Goal: Information Seeking & Learning: Learn about a topic

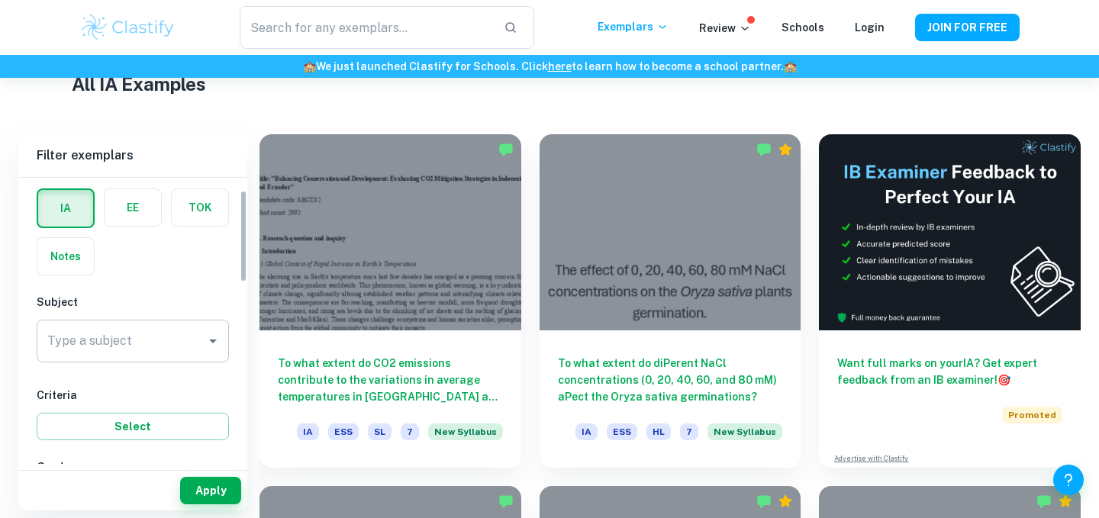
scroll to position [77, 0]
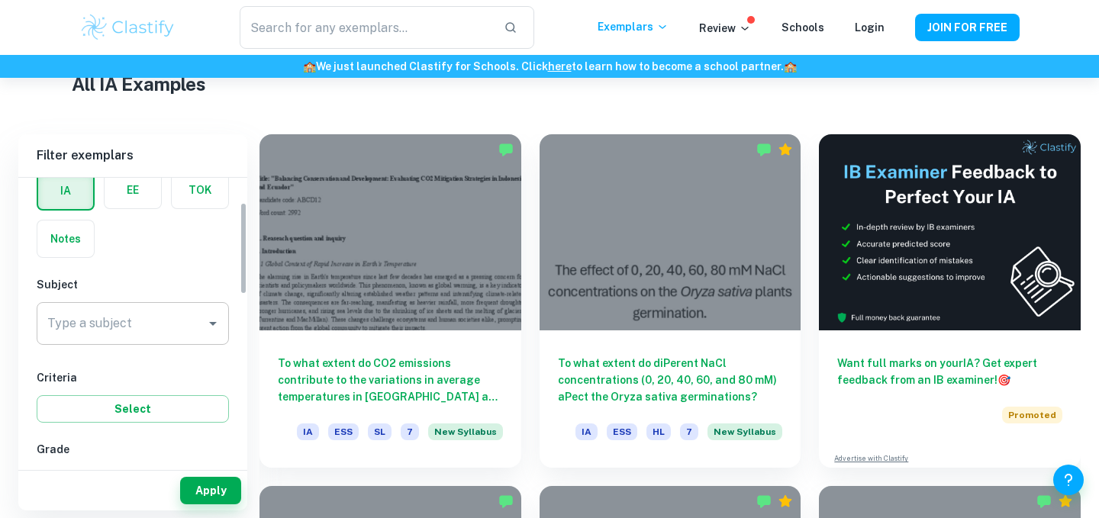
click at [153, 331] on input "Type a subject" at bounding box center [121, 323] width 156 height 29
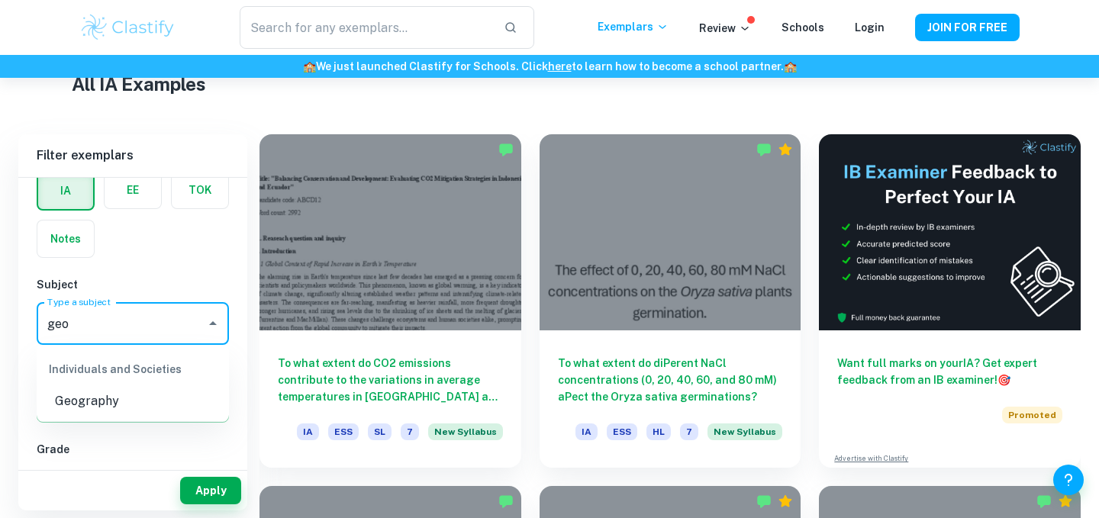
click at [113, 407] on li "Geography" at bounding box center [133, 401] width 192 height 27
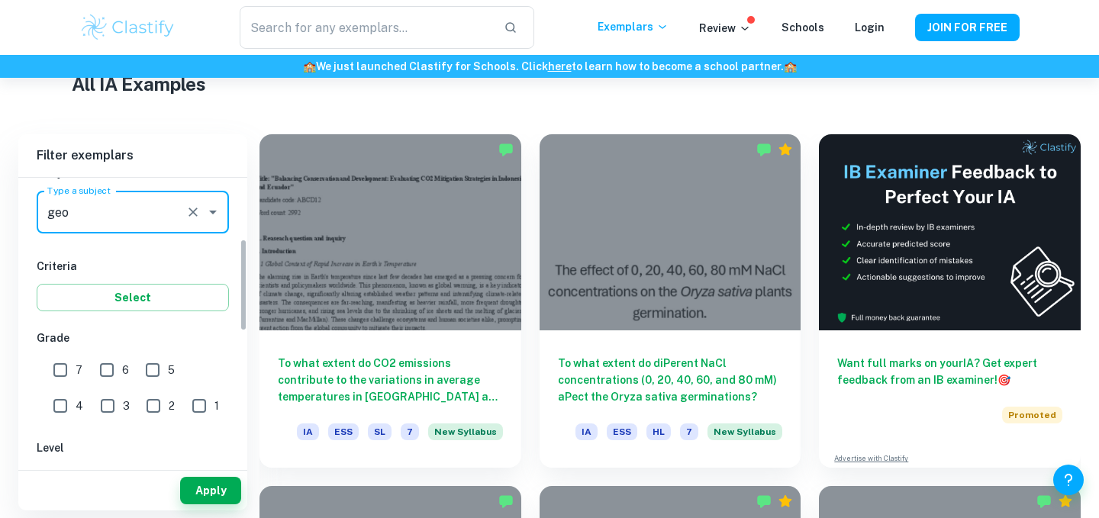
type input "Geography"
click at [61, 368] on input "7" at bounding box center [60, 370] width 31 height 31
checkbox input "true"
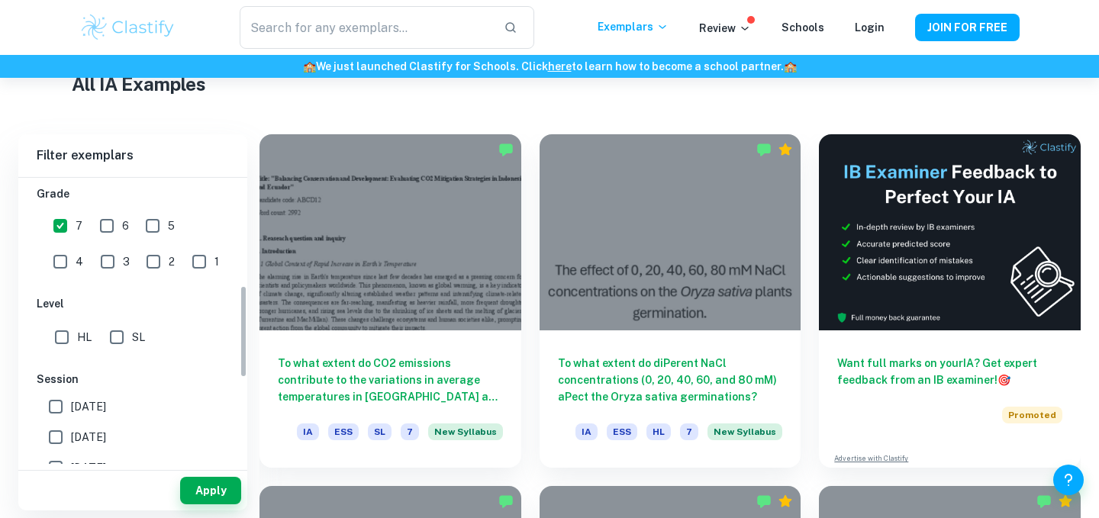
scroll to position [331, 0]
click at [63, 349] on input "HL" at bounding box center [62, 338] width 31 height 31
checkbox input "true"
click at [190, 487] on button "Apply" at bounding box center [210, 490] width 61 height 27
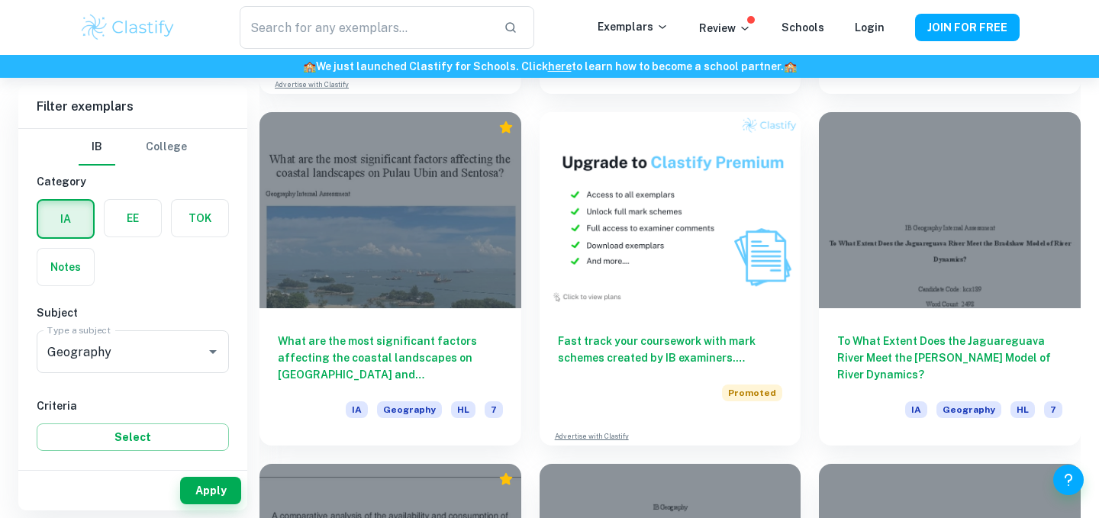
scroll to position [2865, 0]
click at [143, 223] on label "button" at bounding box center [133, 218] width 56 height 37
click at [0, 0] on input "radio" at bounding box center [0, 0] width 0 height 0
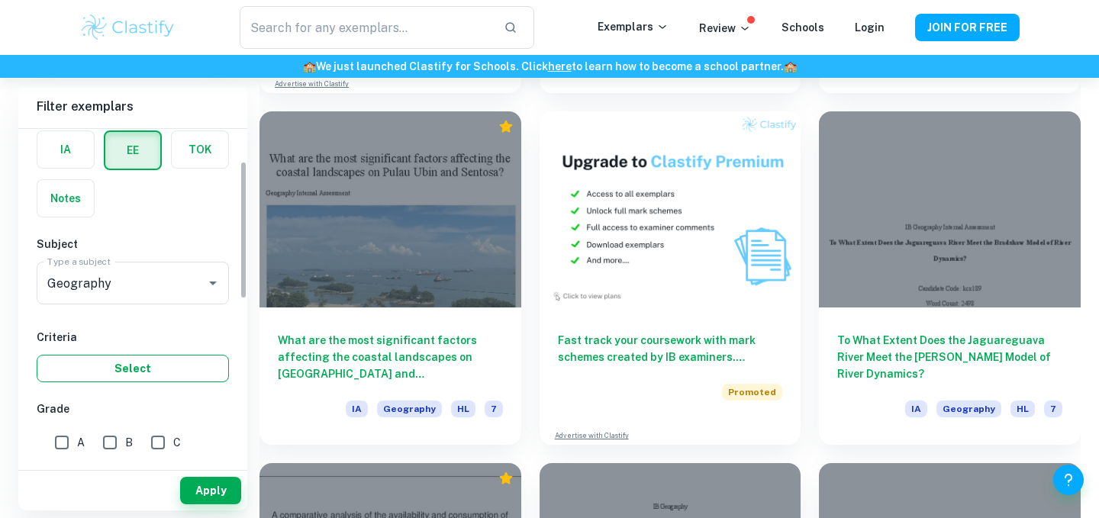
scroll to position [92, 0]
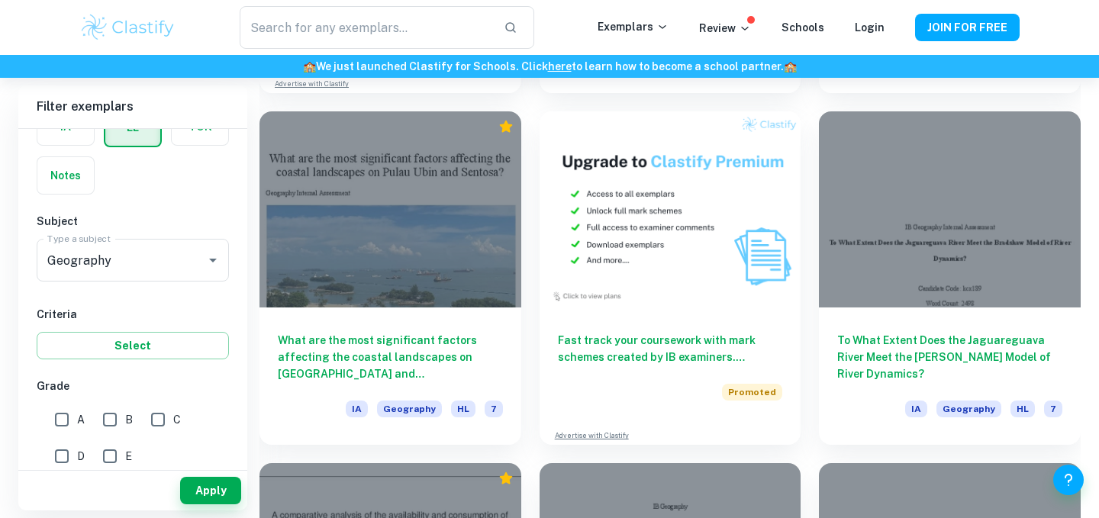
click at [66, 420] on input "A" at bounding box center [62, 419] width 31 height 31
checkbox input "true"
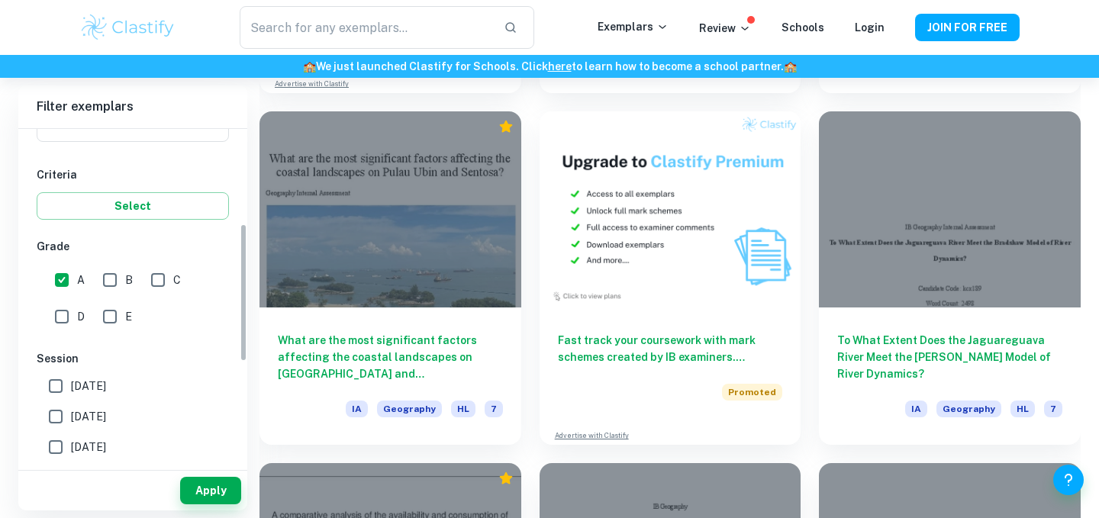
scroll to position [233, 0]
click at [187, 491] on button "Apply" at bounding box center [210, 490] width 61 height 27
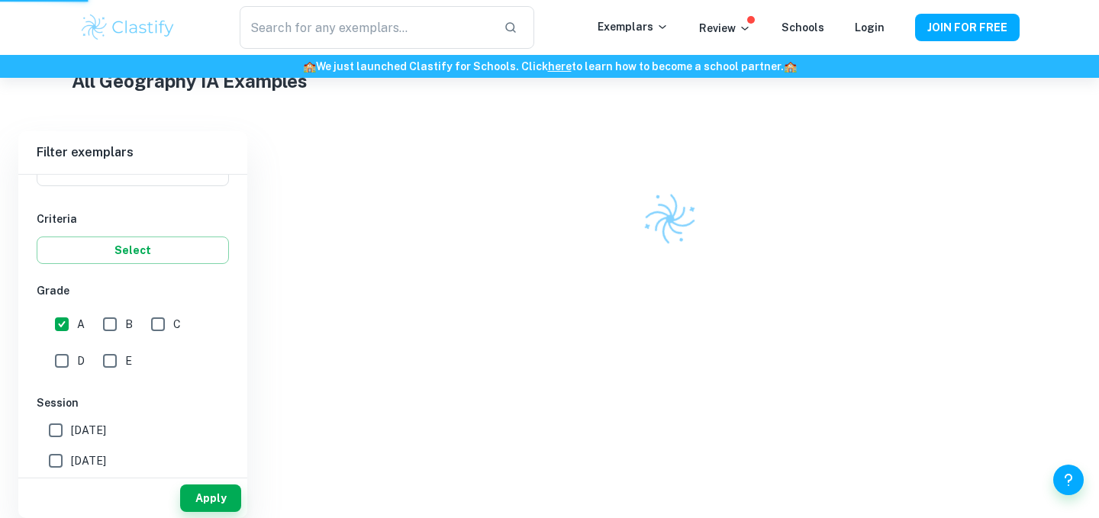
scroll to position [360, 0]
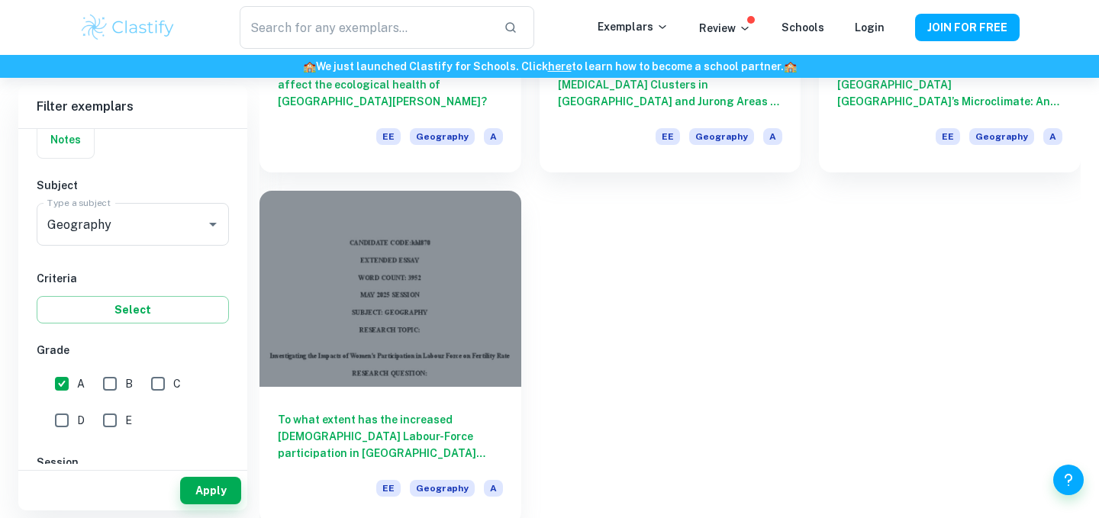
scroll to position [1416, 0]
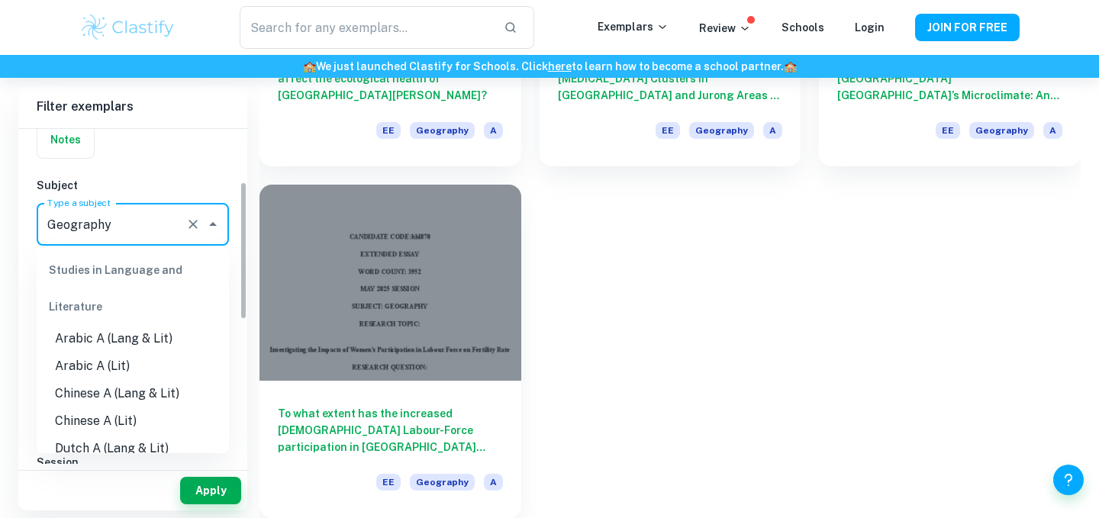
click at [172, 231] on input "Geography" at bounding box center [111, 224] width 136 height 29
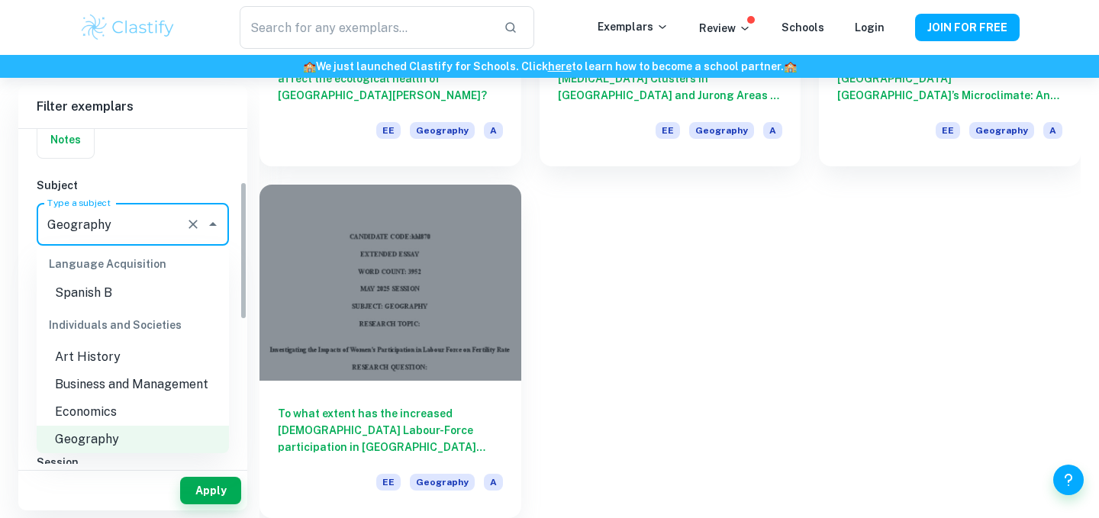
click at [165, 135] on div "IA EE TOK Notes" at bounding box center [127, 111] width 201 height 96
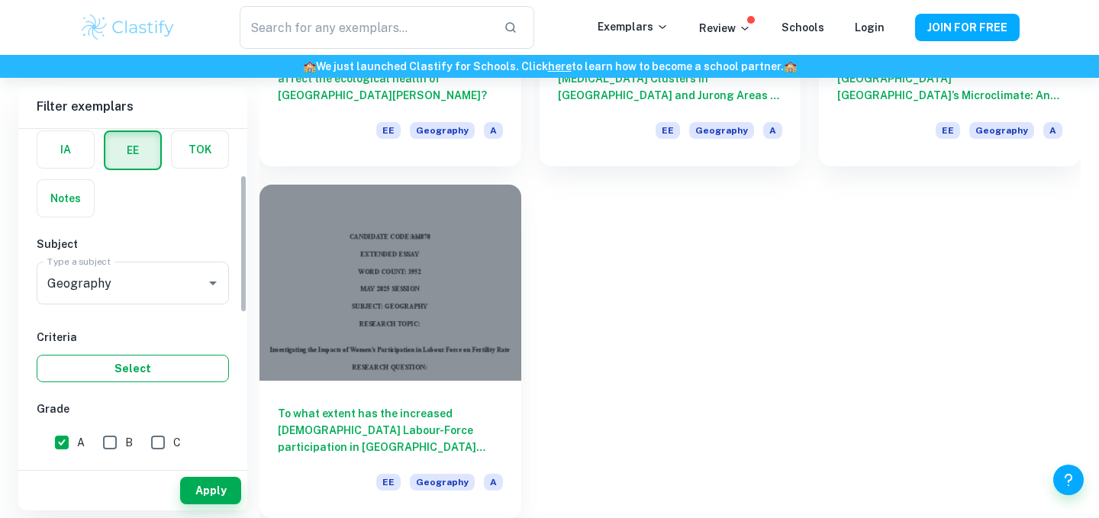
scroll to position [0, 0]
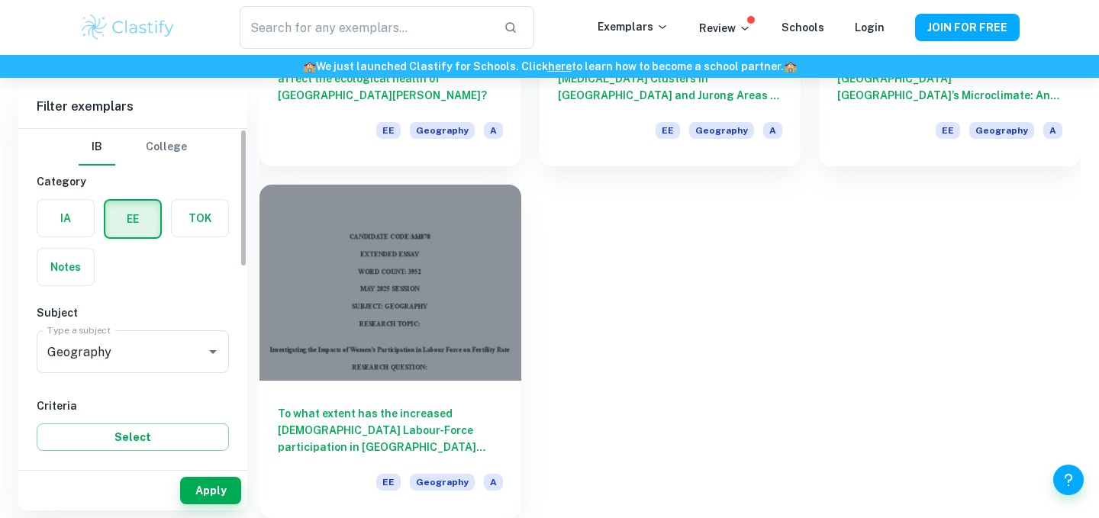
click at [73, 246] on div "Notes" at bounding box center [60, 262] width 67 height 47
click at [72, 227] on label "button" at bounding box center [65, 218] width 56 height 37
click at [0, 0] on input "radio" at bounding box center [0, 0] width 0 height 0
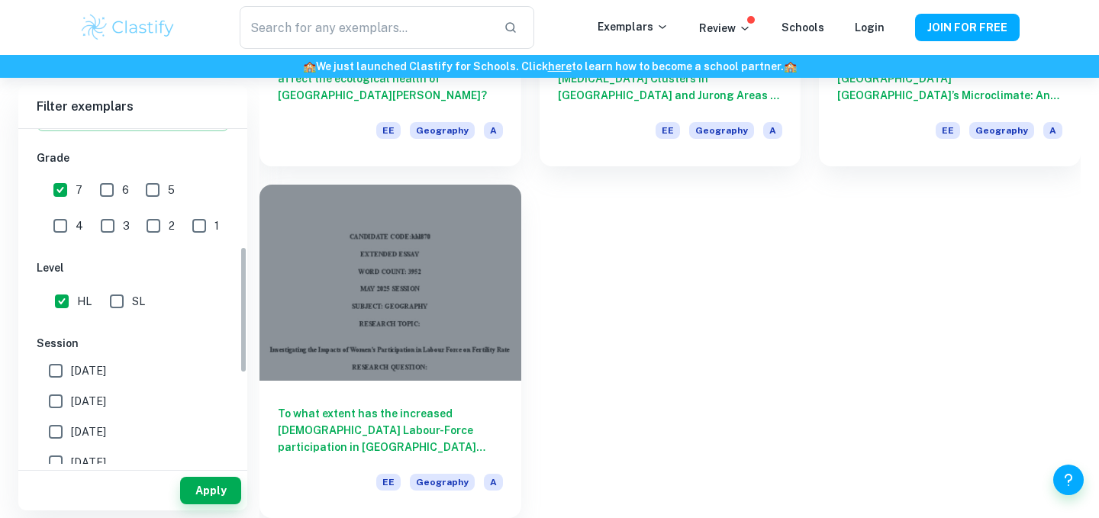
scroll to position [290, 0]
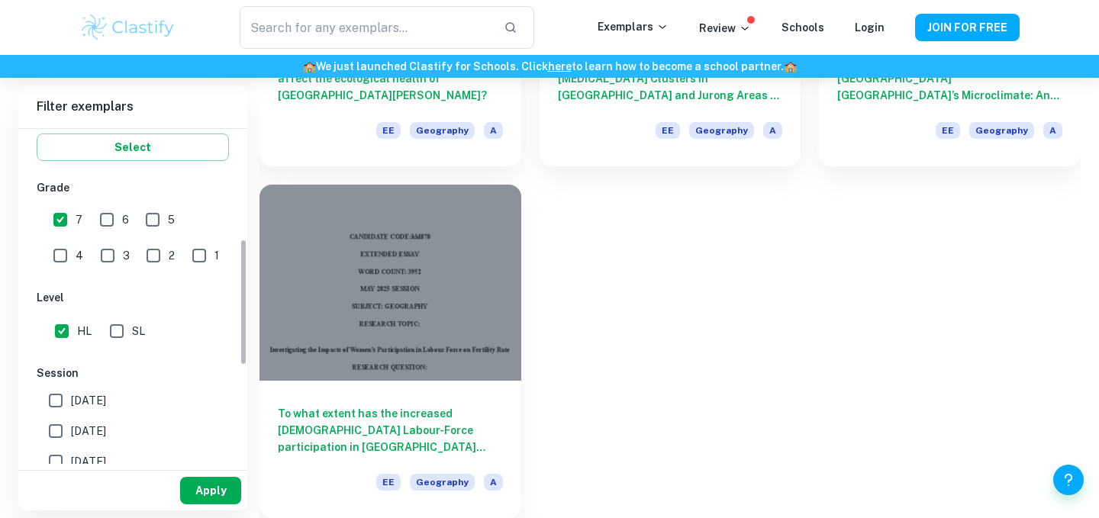
click at [208, 493] on button "Apply" at bounding box center [210, 490] width 61 height 27
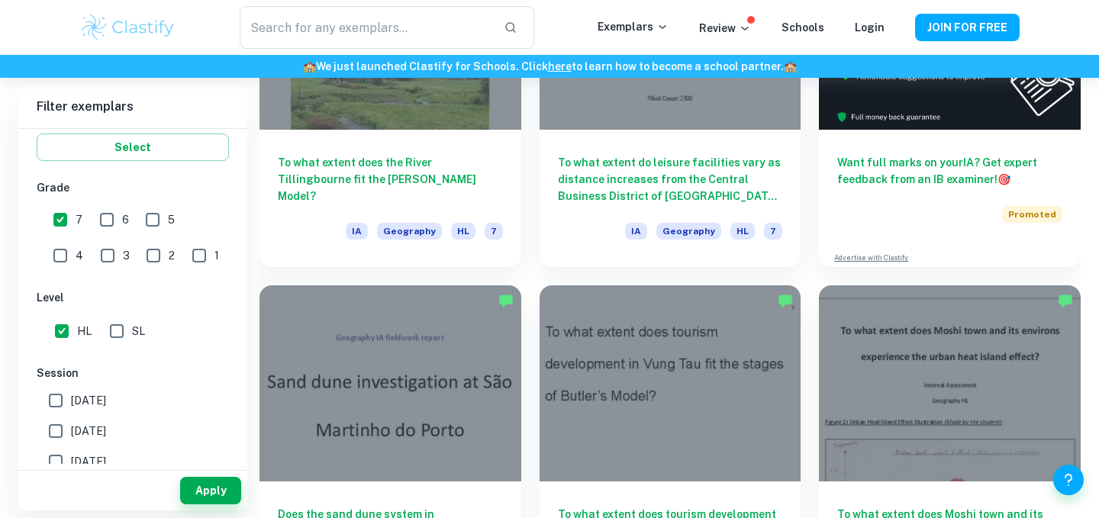
scroll to position [621, 0]
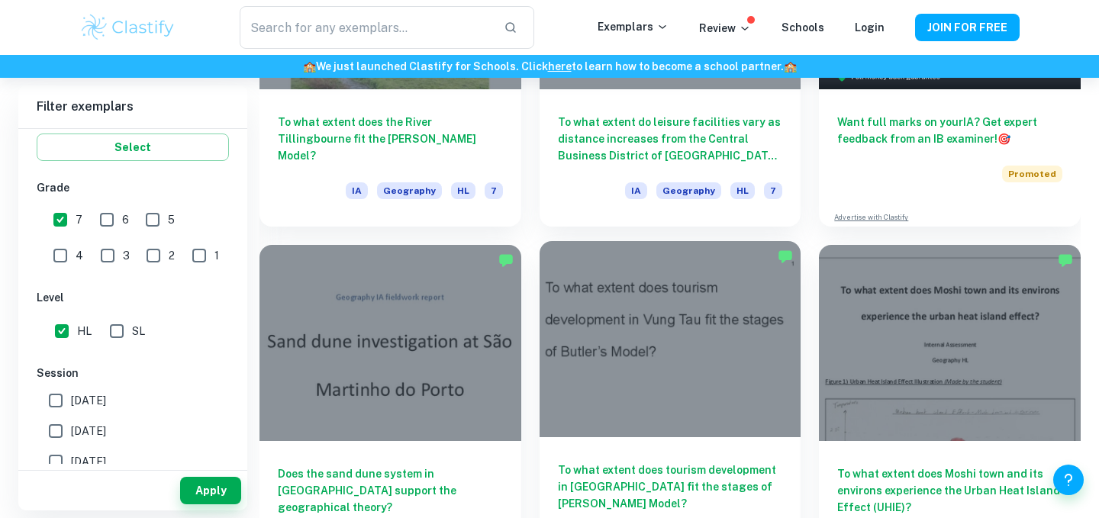
click at [583, 401] on div at bounding box center [670, 339] width 262 height 196
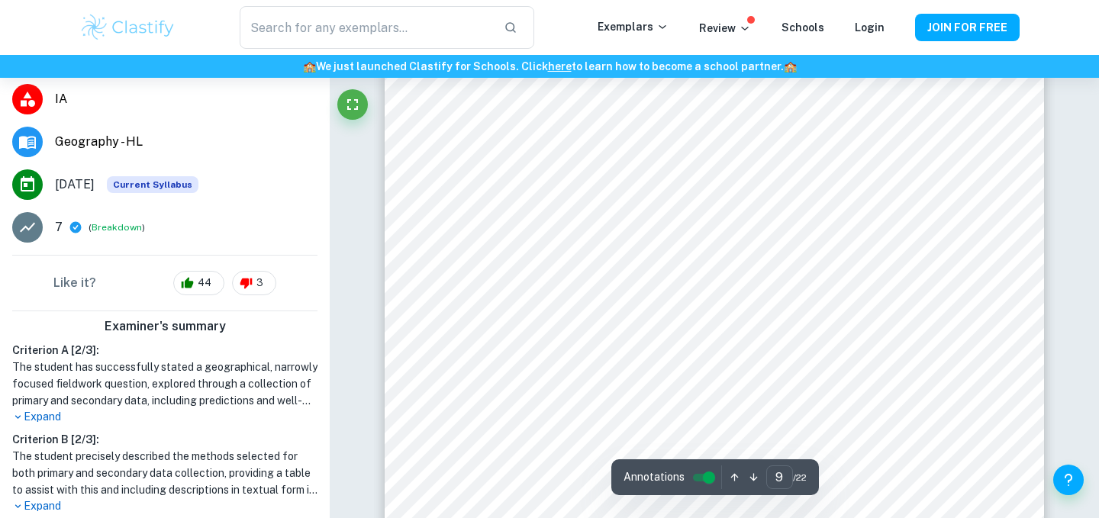
scroll to position [7355, 0]
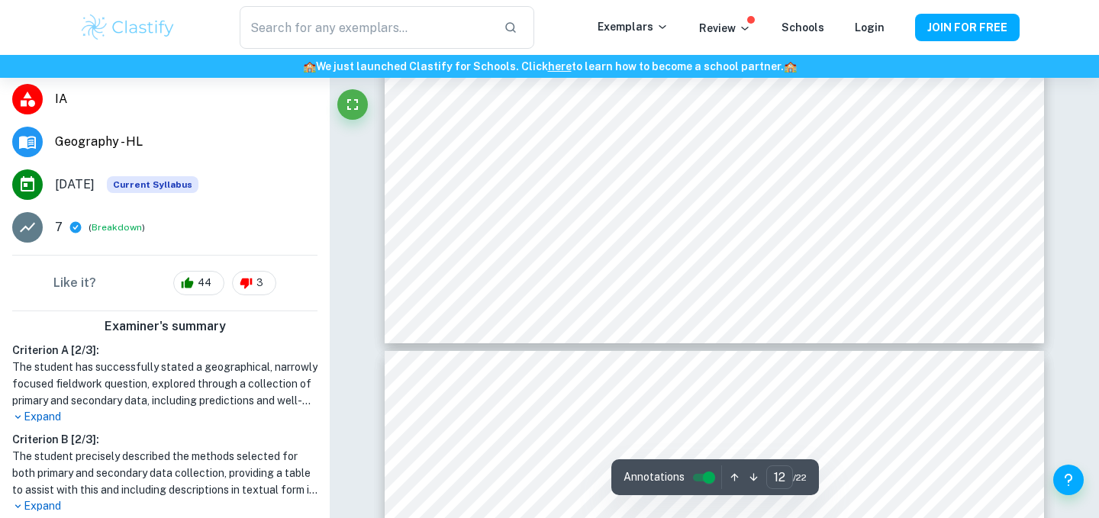
type input "13"
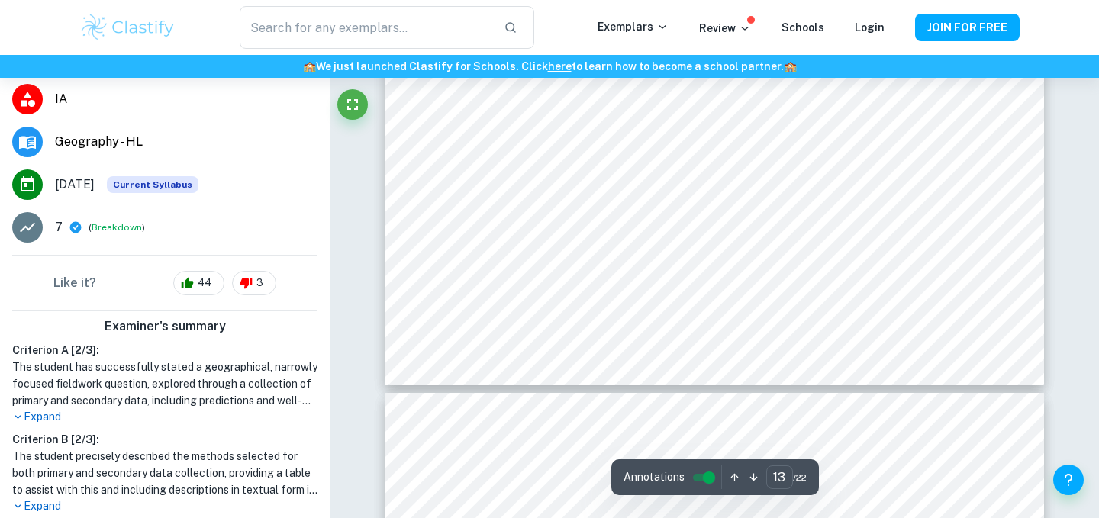
scroll to position [11228, 0]
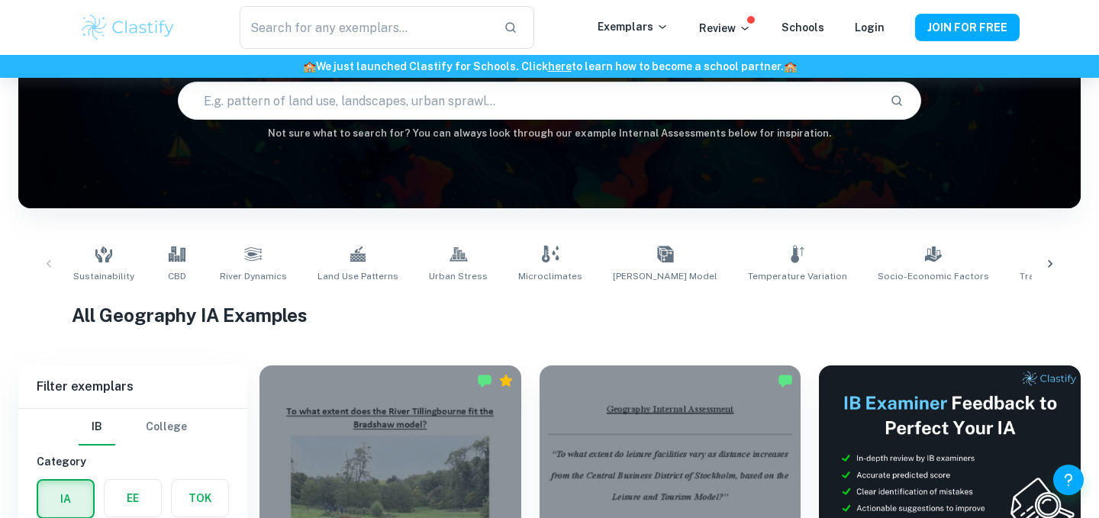
scroll to position [455, 0]
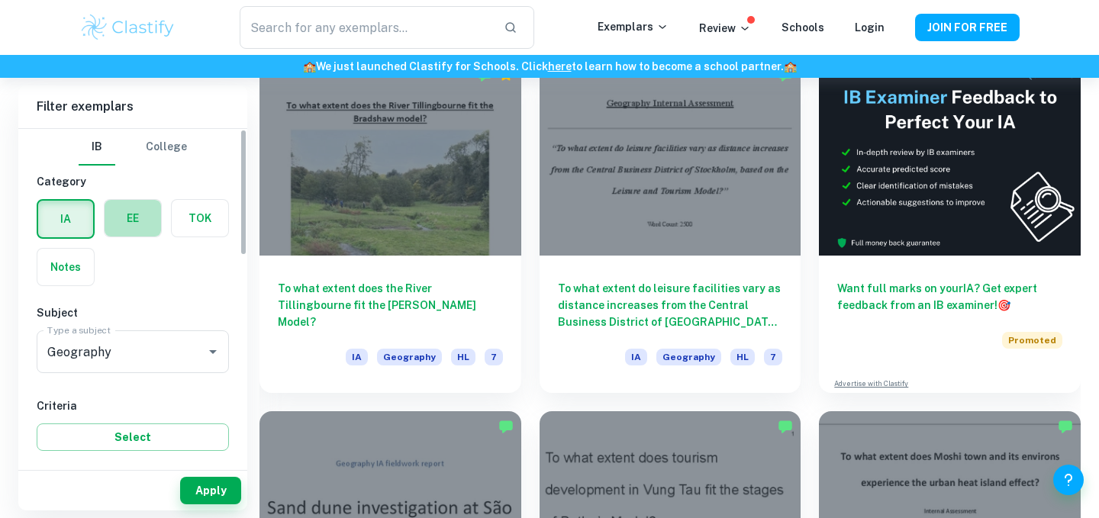
click at [156, 208] on label "button" at bounding box center [133, 218] width 56 height 37
click at [0, 0] on input "radio" at bounding box center [0, 0] width 0 height 0
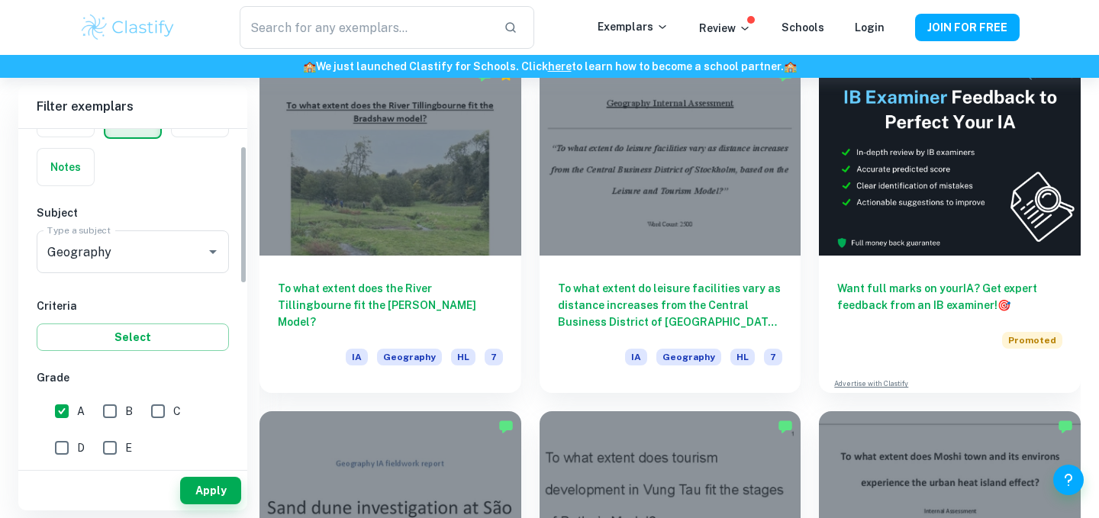
scroll to position [101, 0]
click at [210, 500] on button "Apply" at bounding box center [210, 490] width 61 height 27
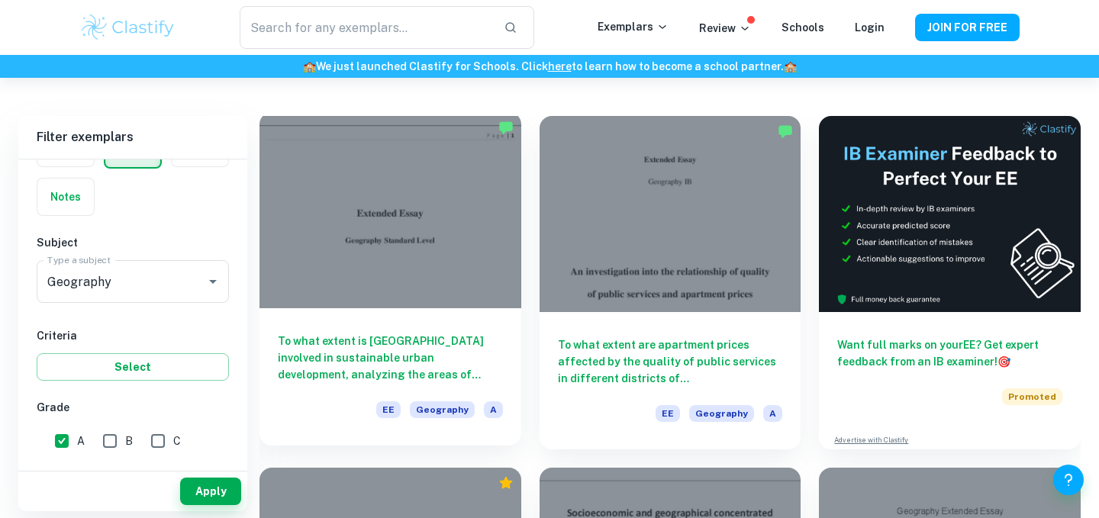
scroll to position [99, 0]
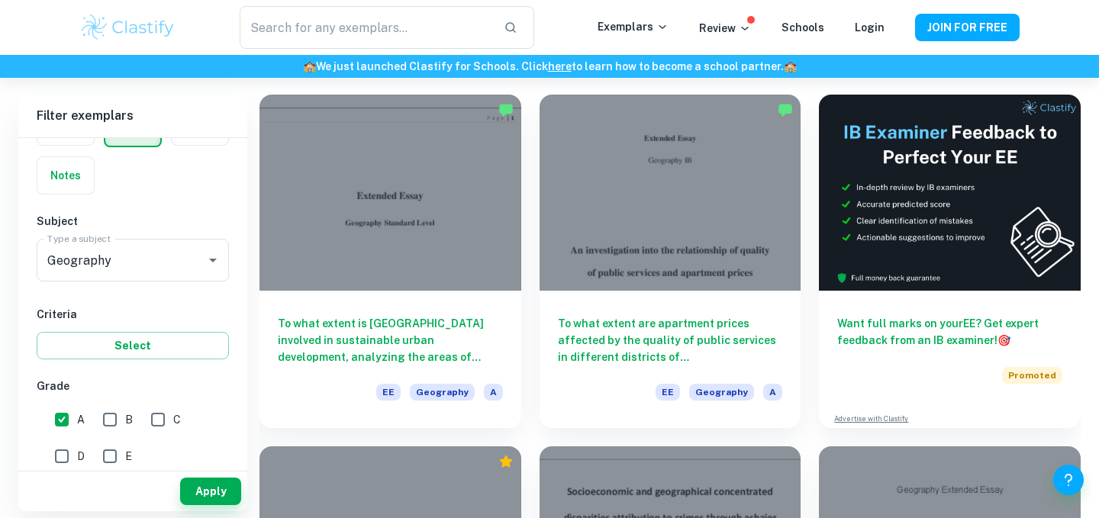
click at [66, 423] on input "A" at bounding box center [62, 419] width 31 height 31
checkbox input "false"
click at [183, 478] on button "Apply" at bounding box center [210, 491] width 61 height 27
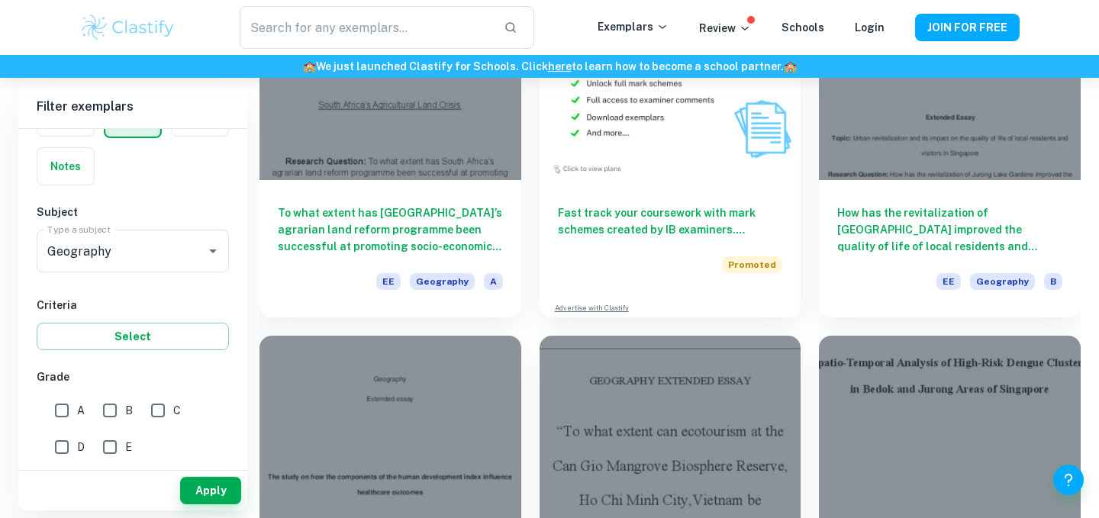
scroll to position [2682, 0]
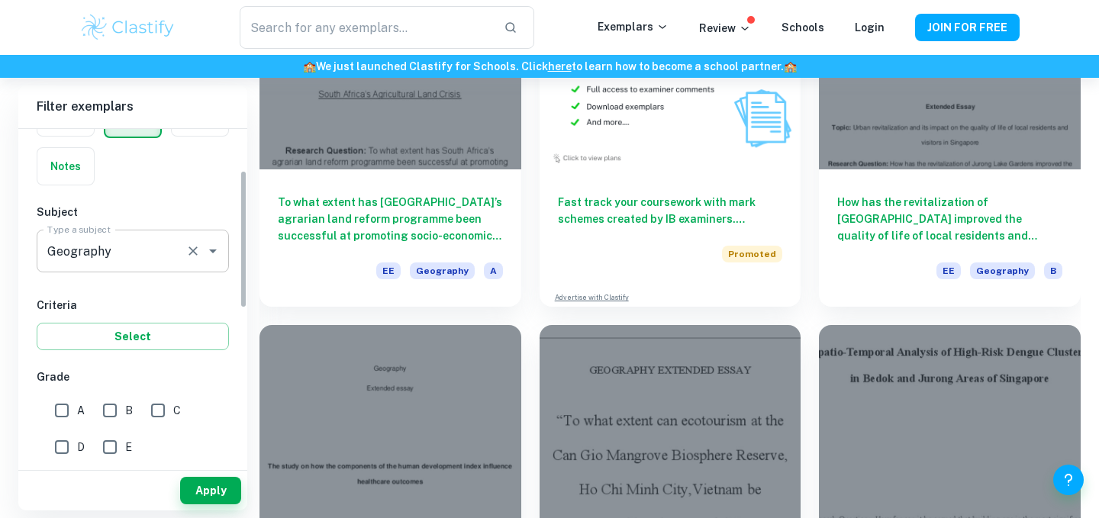
click at [198, 236] on div "Geography Type a subject" at bounding box center [133, 251] width 192 height 43
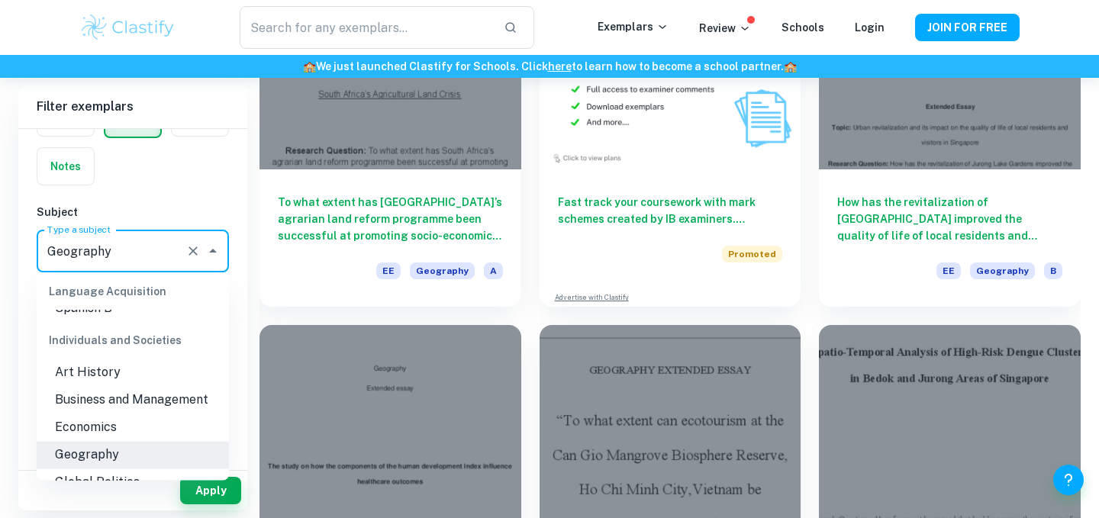
scroll to position [1305, 0]
click at [163, 315] on li "Spanish B" at bounding box center [133, 306] width 192 height 27
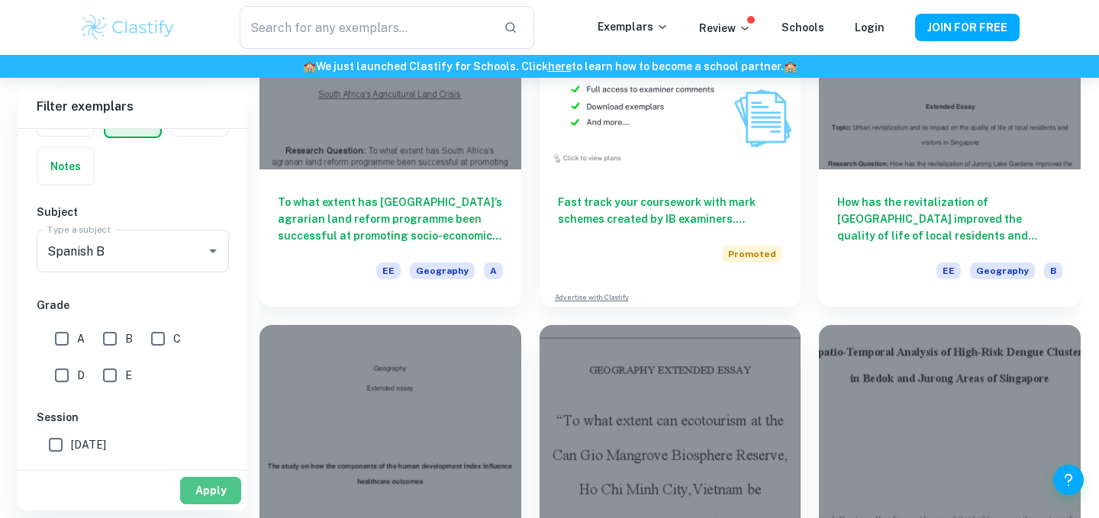
click at [204, 485] on button "Apply" at bounding box center [210, 490] width 61 height 27
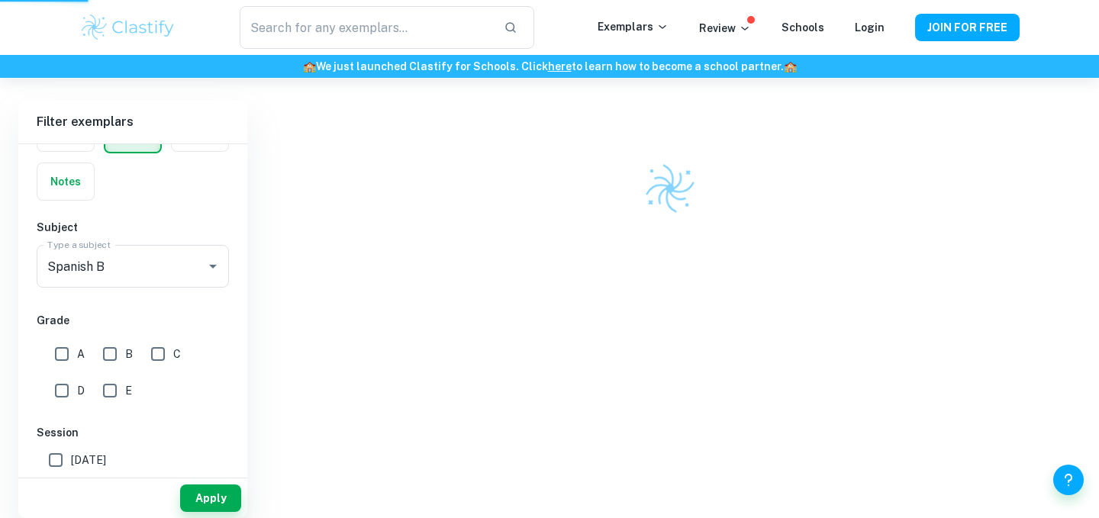
scroll to position [78, 0]
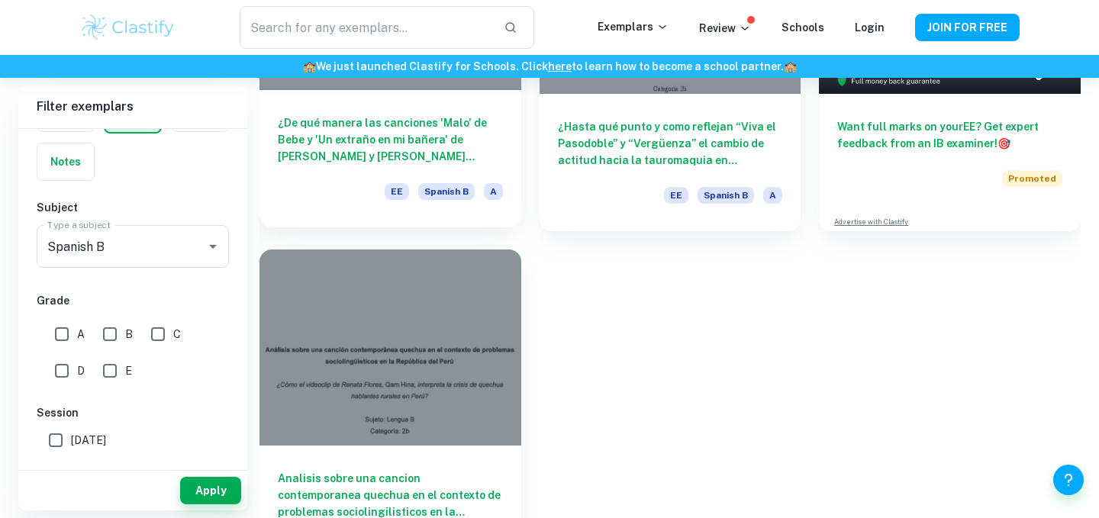
scroll to position [361, 0]
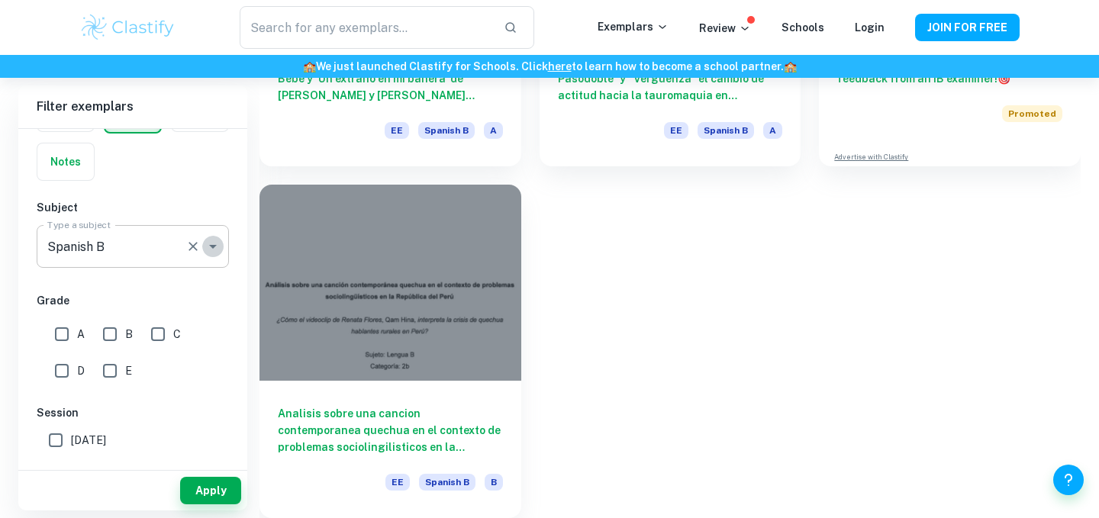
click at [209, 242] on icon "Open" at bounding box center [213, 246] width 18 height 18
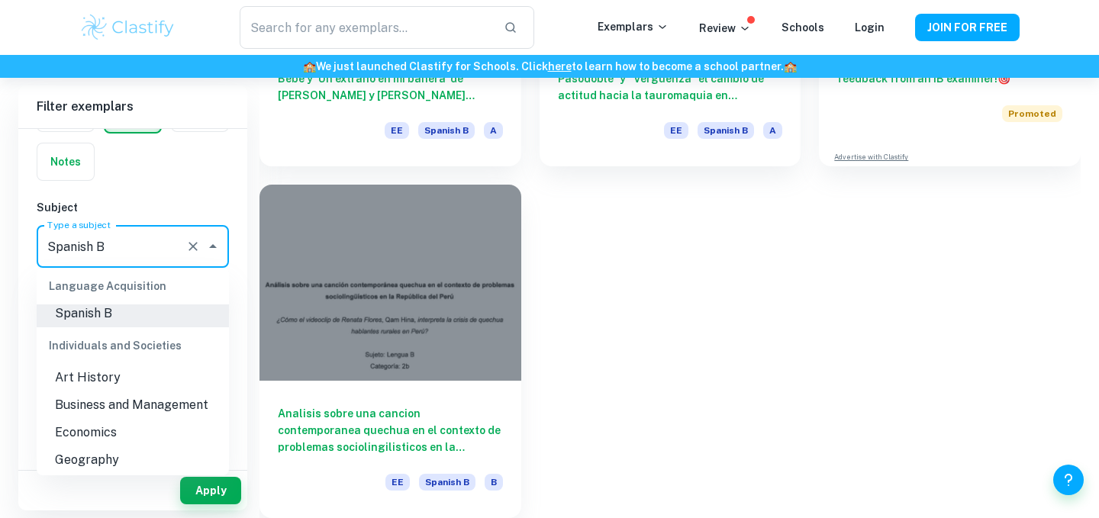
scroll to position [1232, 0]
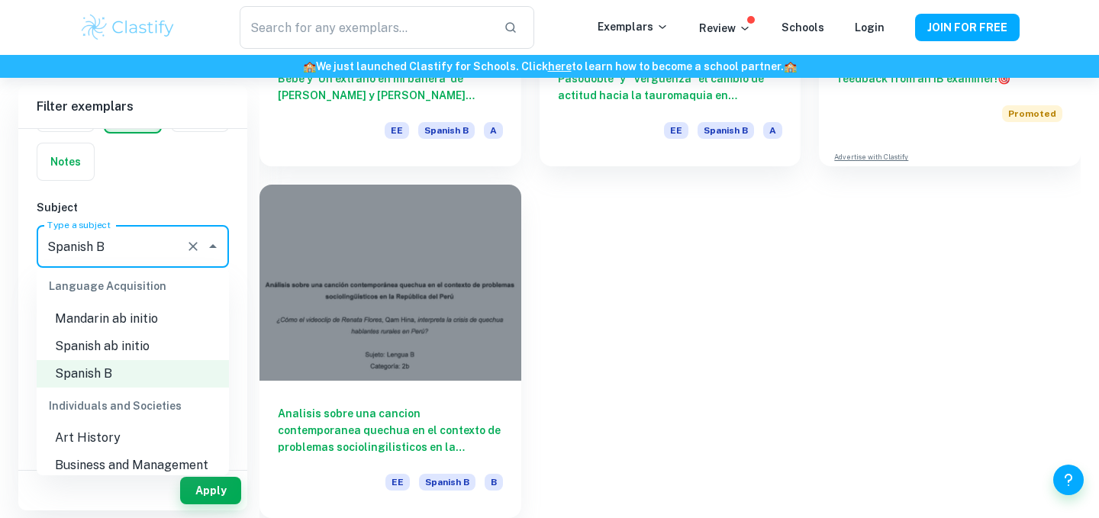
click at [137, 330] on li "Mandarin ab initio" at bounding box center [133, 318] width 192 height 27
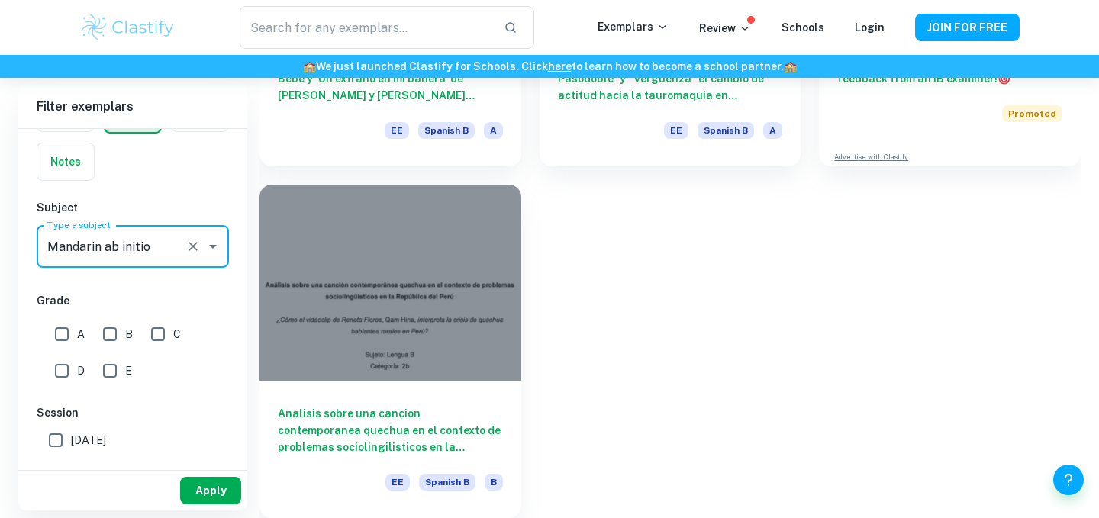
click at [195, 478] on button "Apply" at bounding box center [210, 490] width 61 height 27
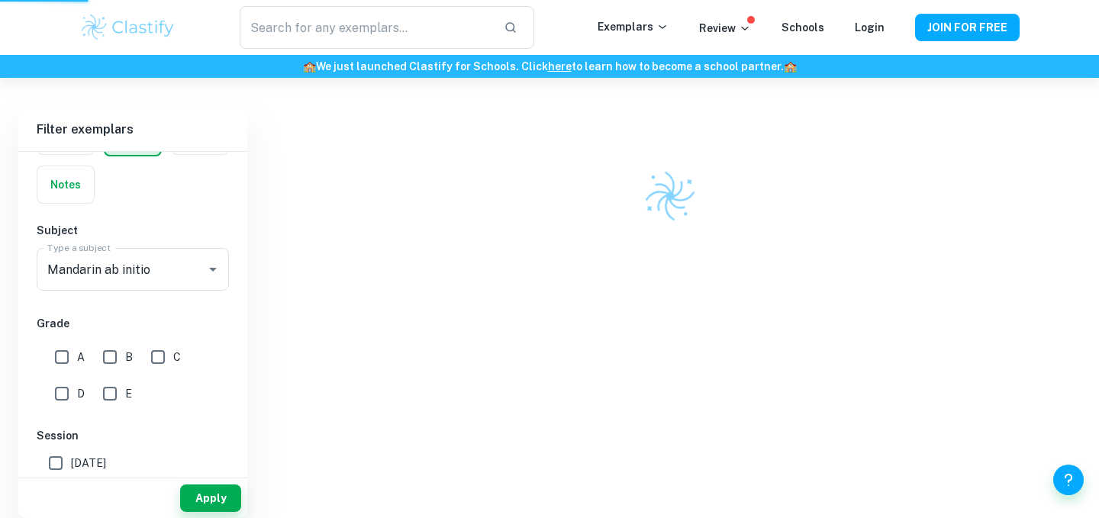
scroll to position [78, 0]
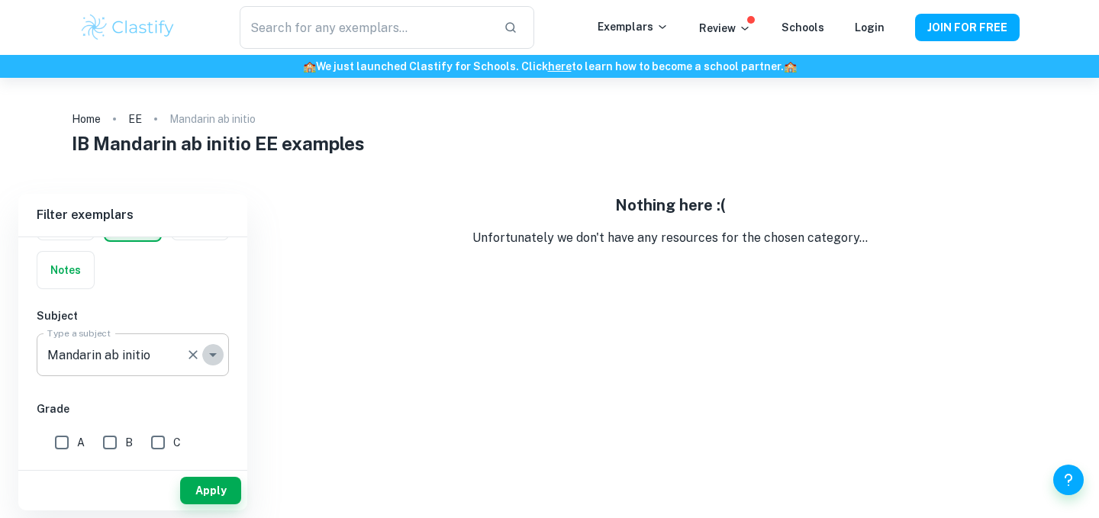
click at [211, 360] on icon "Open" at bounding box center [213, 355] width 18 height 18
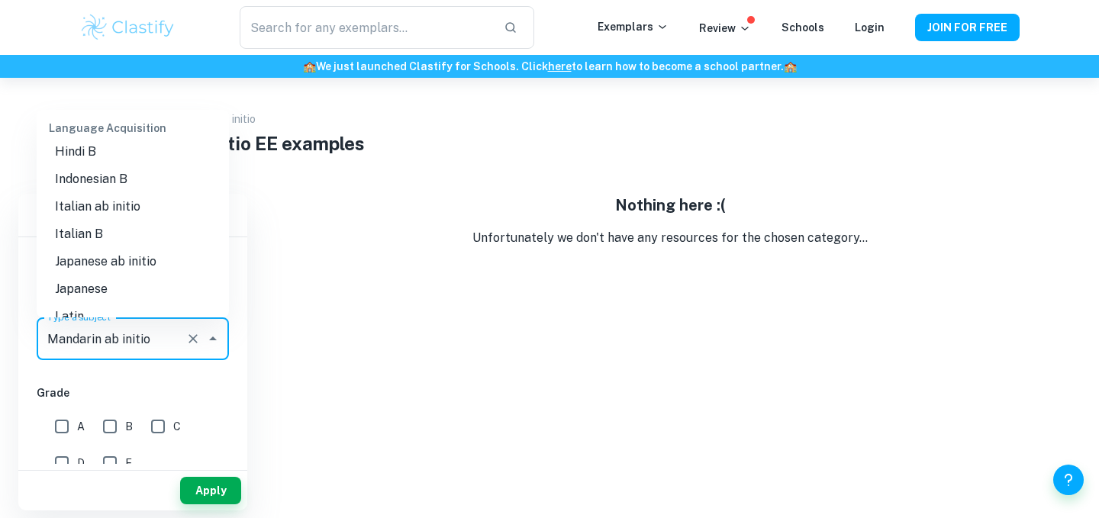
scroll to position [1048, 0]
click at [140, 207] on li "Italian ab initio" at bounding box center [133, 207] width 192 height 27
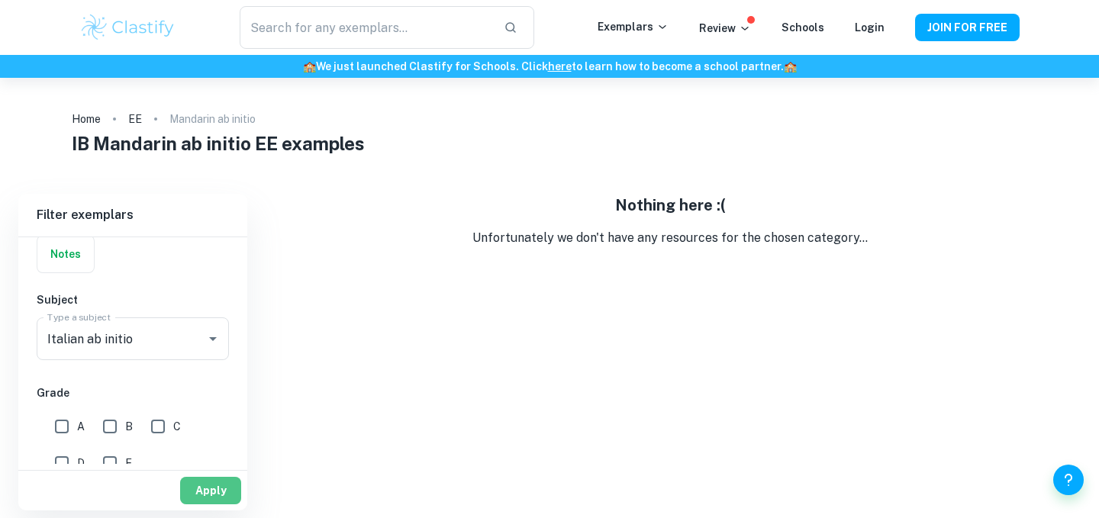
click at [193, 487] on button "Apply" at bounding box center [210, 490] width 61 height 27
click at [213, 343] on icon "Open" at bounding box center [213, 339] width 18 height 18
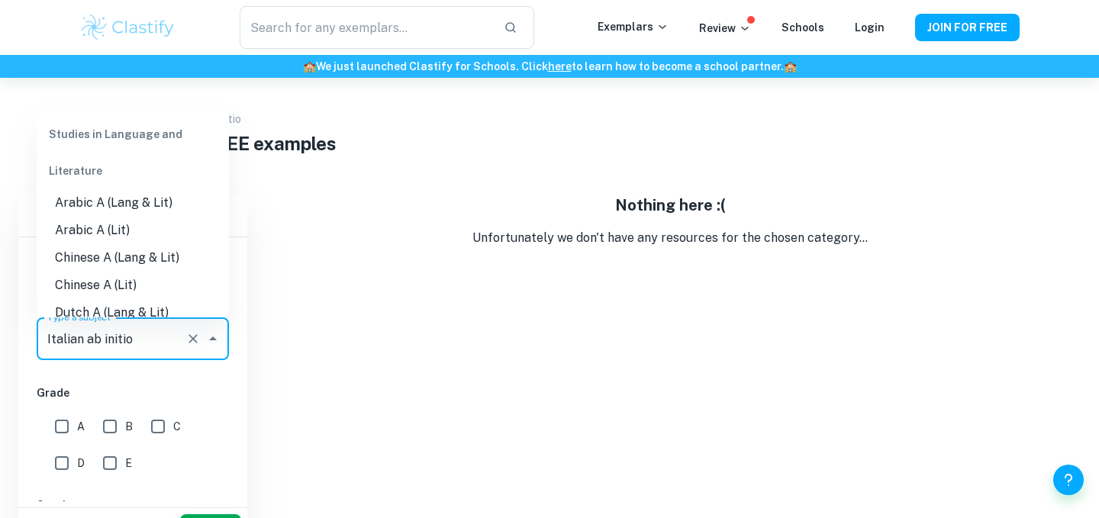
scroll to position [68, 0]
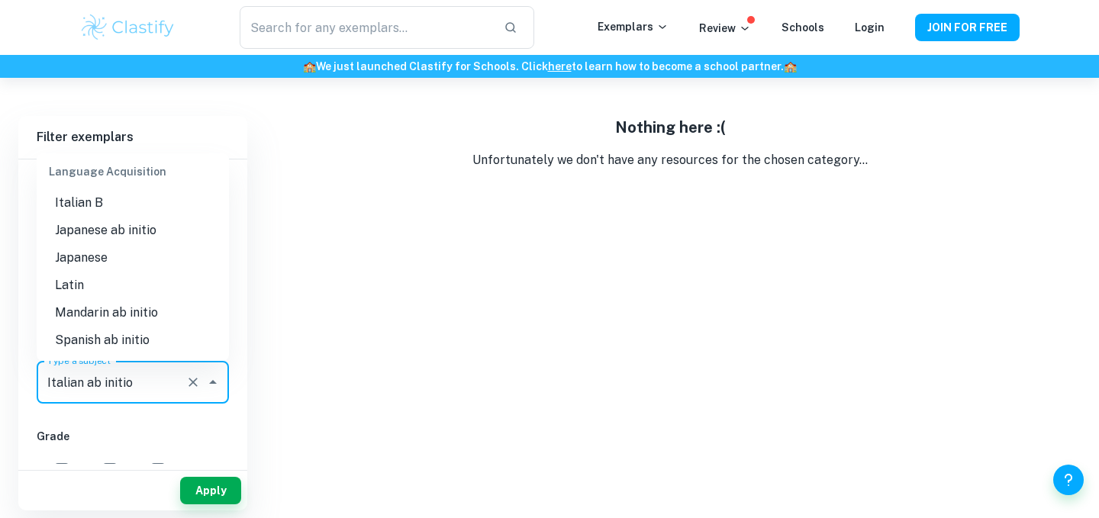
click at [109, 249] on li "Japanese" at bounding box center [133, 257] width 192 height 27
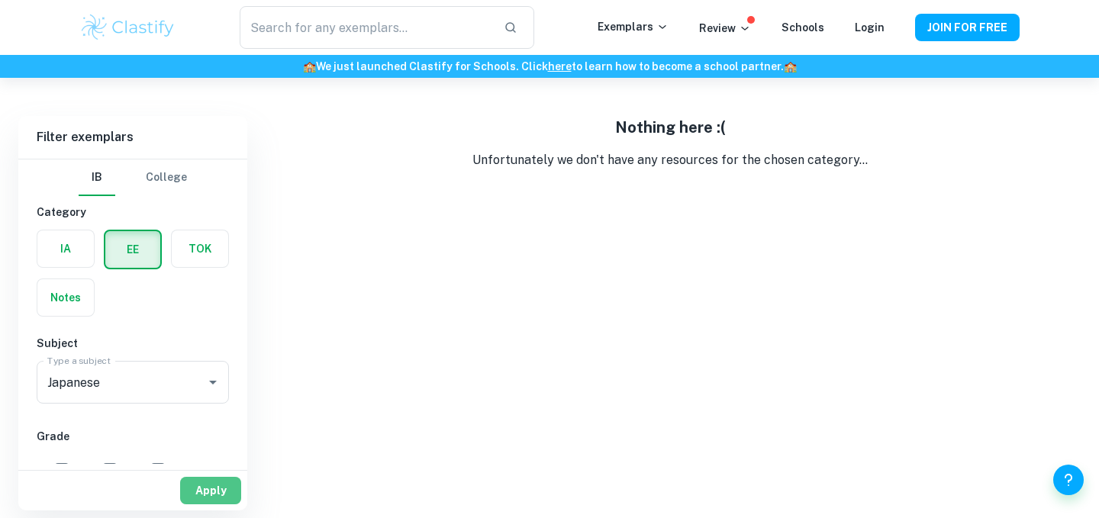
click at [191, 477] on button "Apply" at bounding box center [210, 490] width 61 height 27
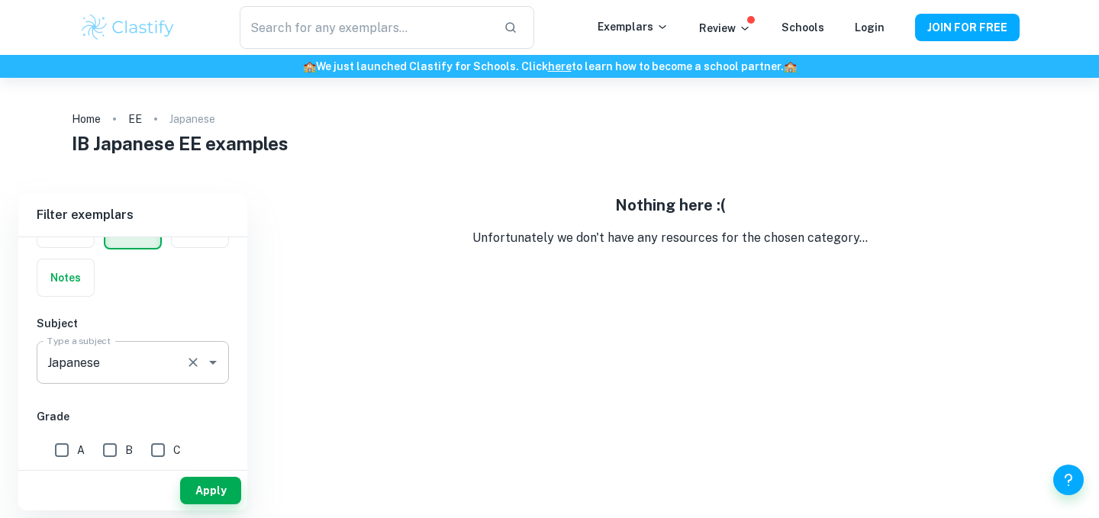
click at [212, 367] on icon "Open" at bounding box center [213, 362] width 18 height 18
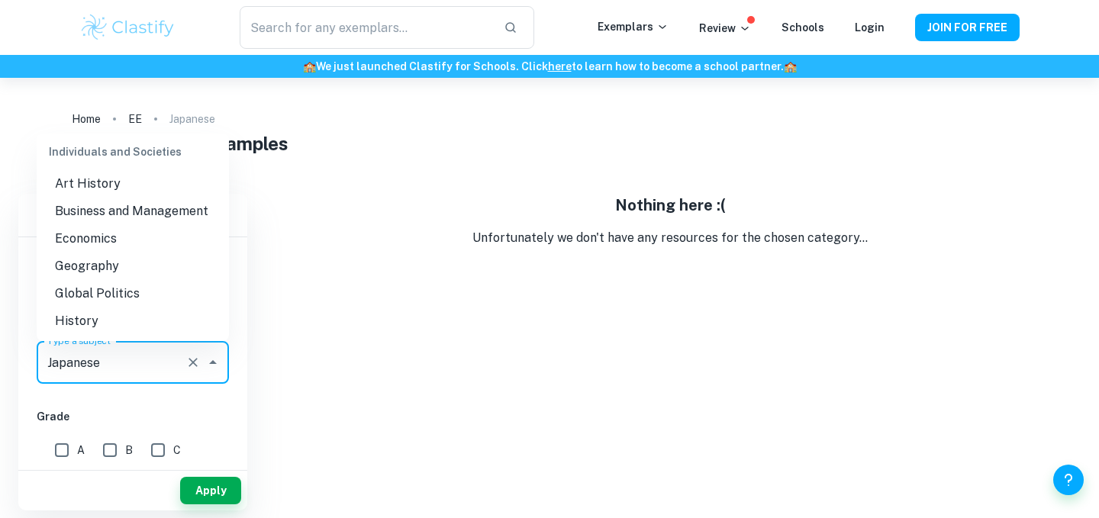
click at [132, 213] on li "Business and Management" at bounding box center [133, 211] width 192 height 27
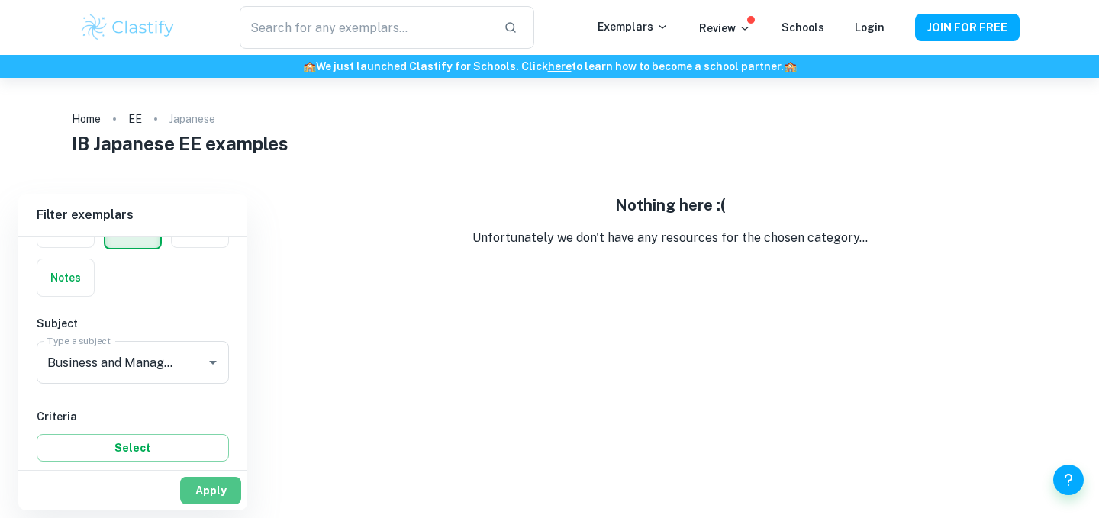
click at [195, 489] on button "Apply" at bounding box center [210, 490] width 61 height 27
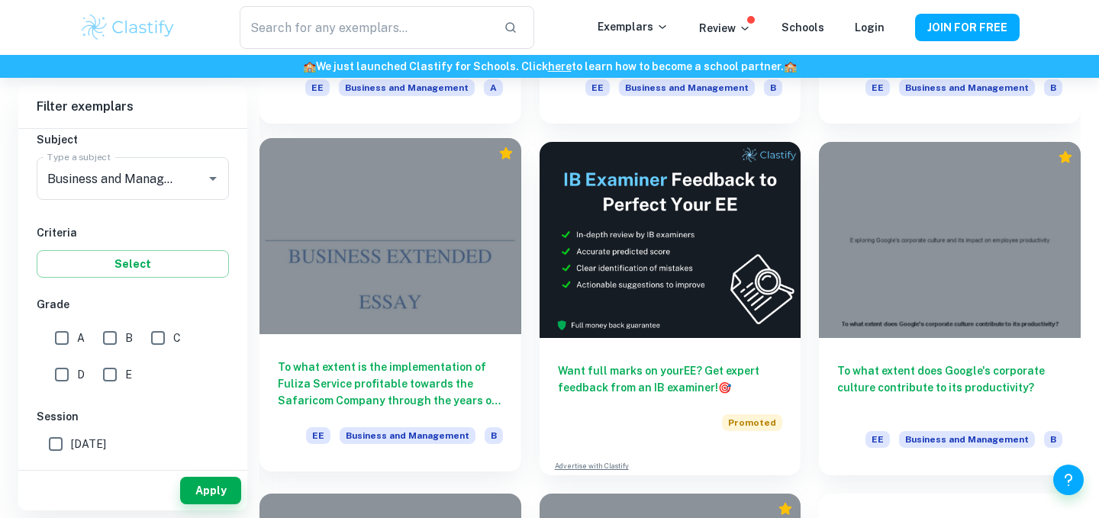
scroll to position [9566, 0]
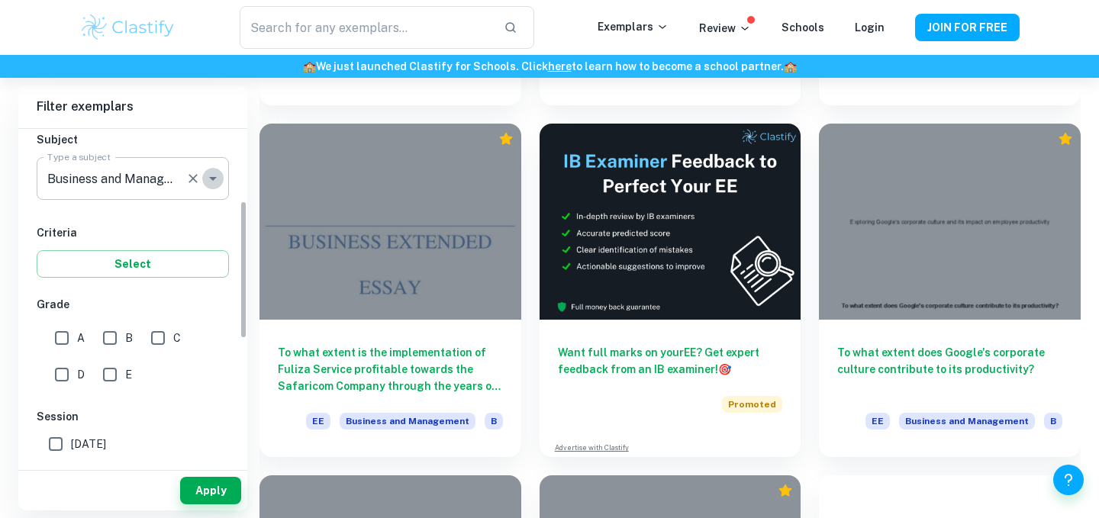
click at [220, 180] on icon "Open" at bounding box center [213, 178] width 18 height 18
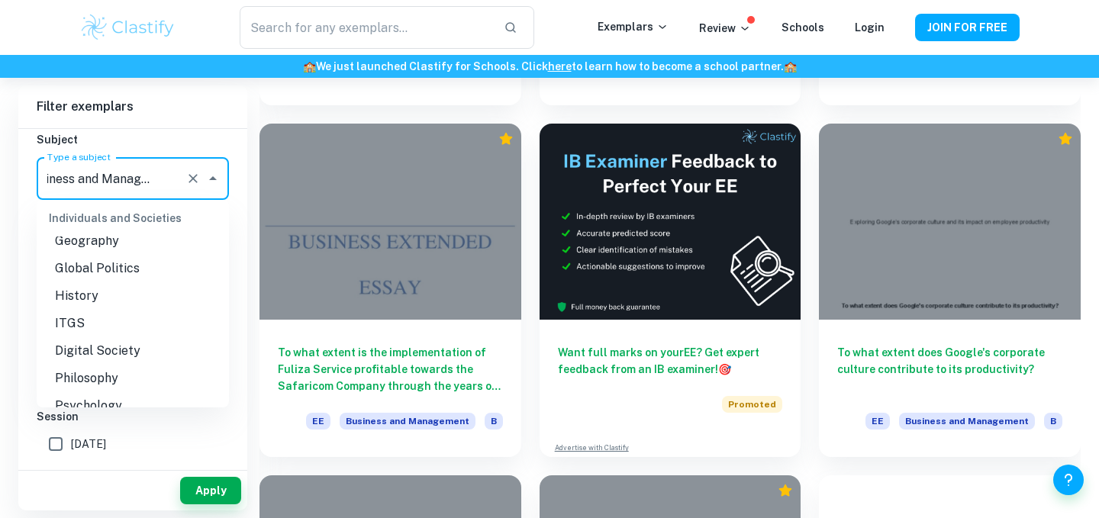
scroll to position [1478, 0]
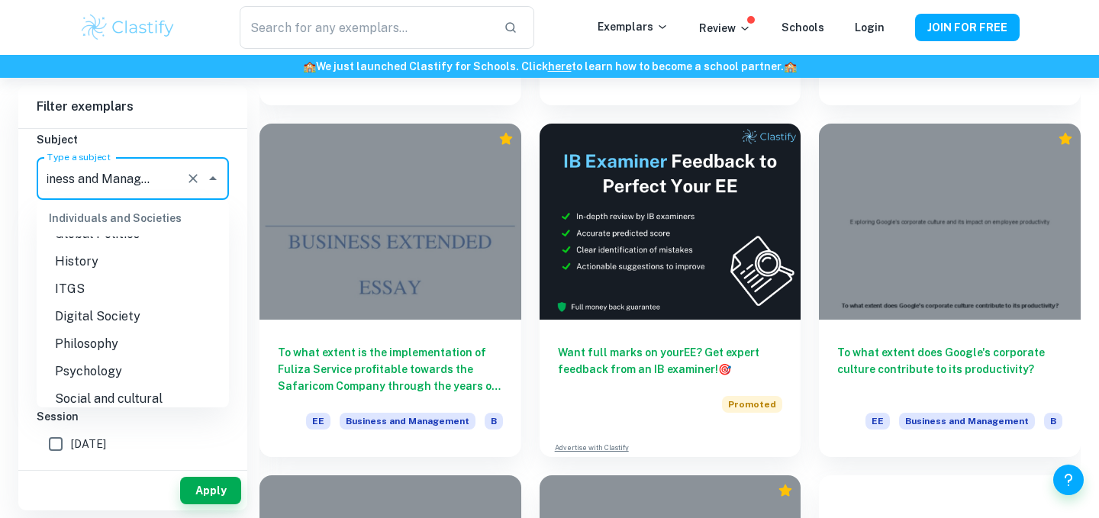
click at [148, 285] on li "ITGS" at bounding box center [133, 288] width 192 height 27
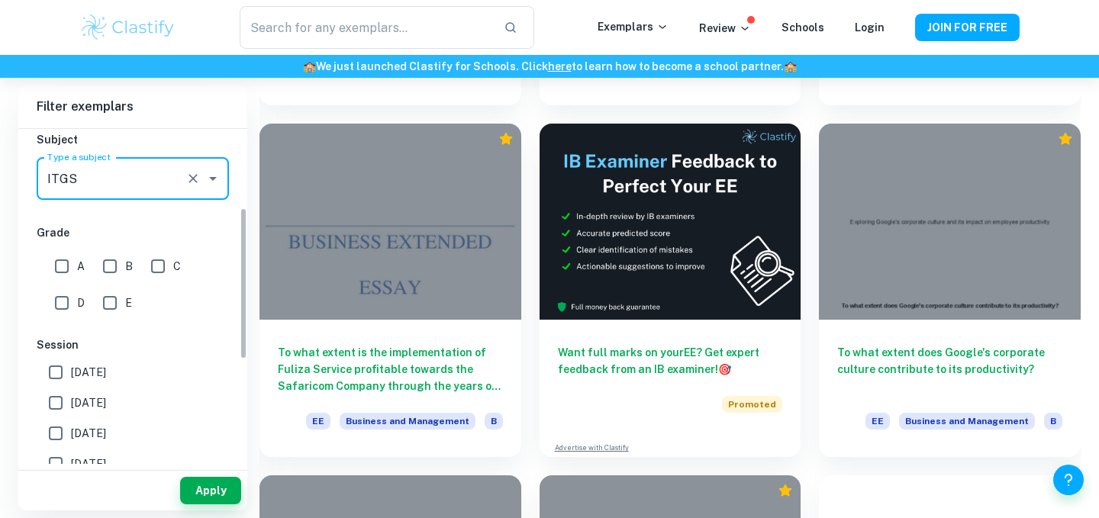
scroll to position [0, 0]
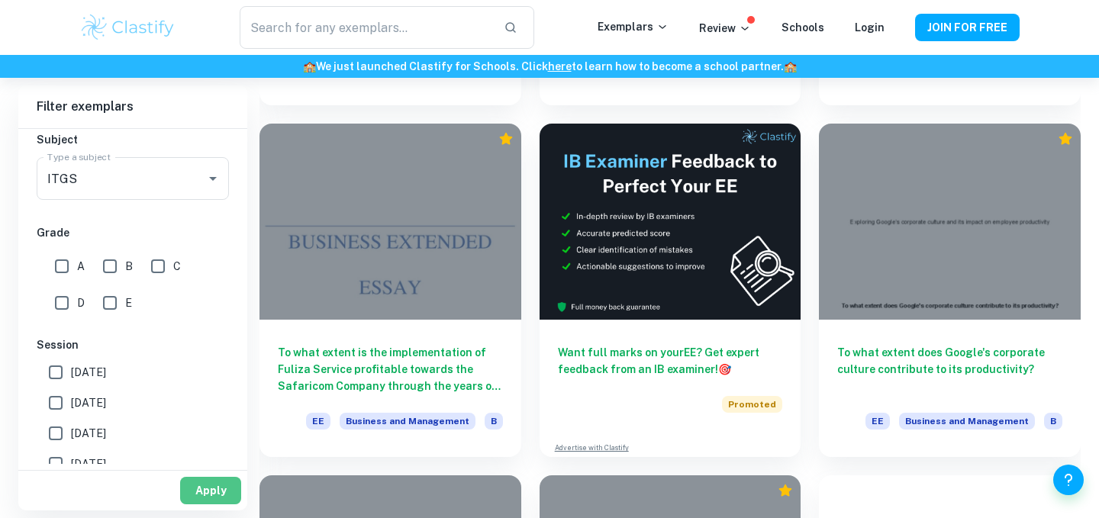
click at [198, 488] on button "Apply" at bounding box center [210, 490] width 61 height 27
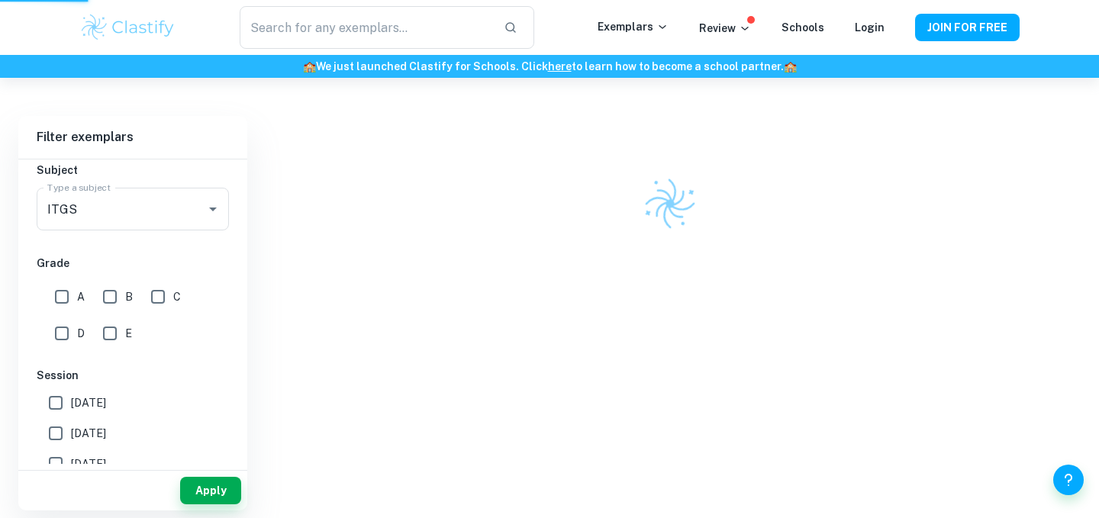
scroll to position [78, 0]
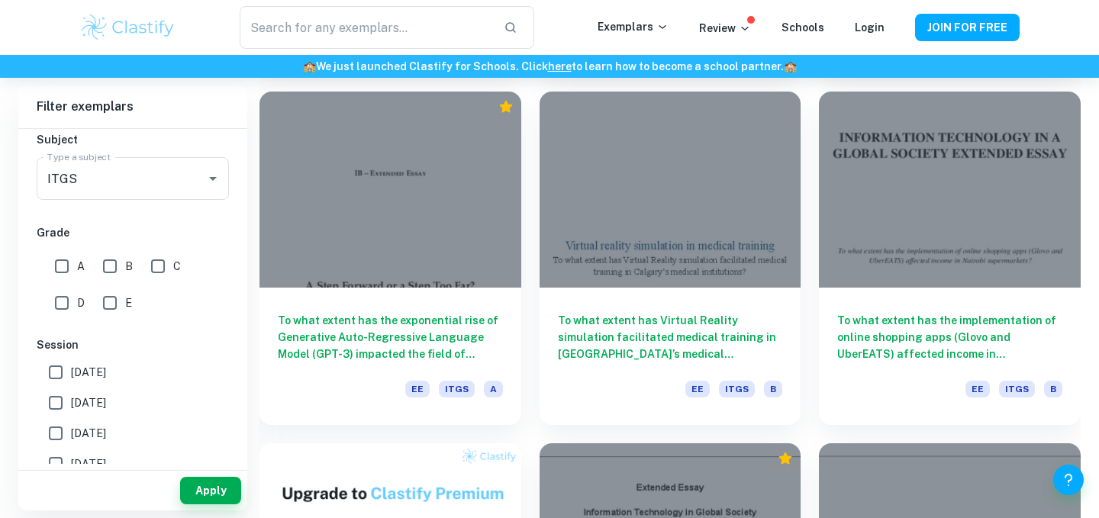
scroll to position [458, 0]
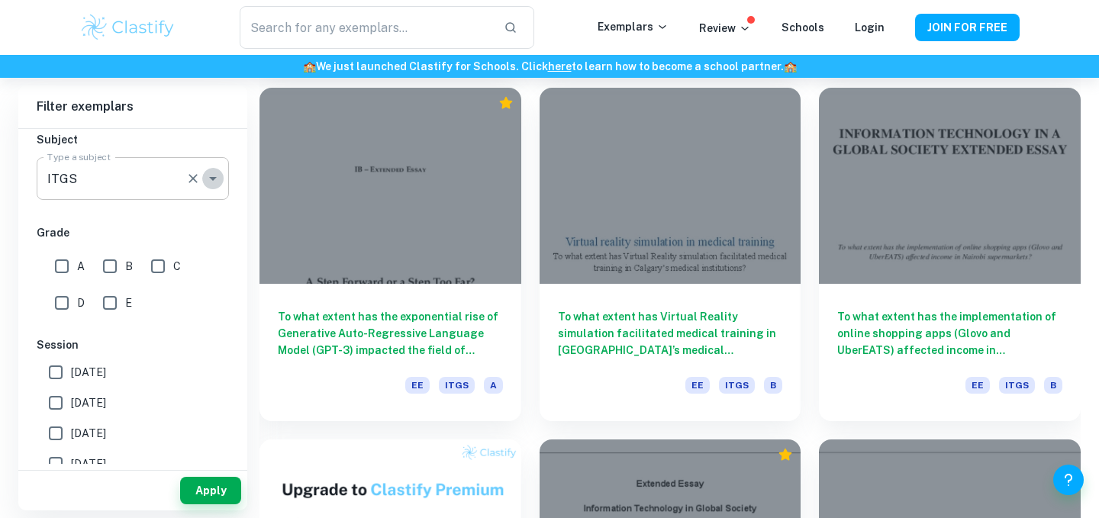
click at [213, 172] on icon "Open" at bounding box center [213, 178] width 18 height 18
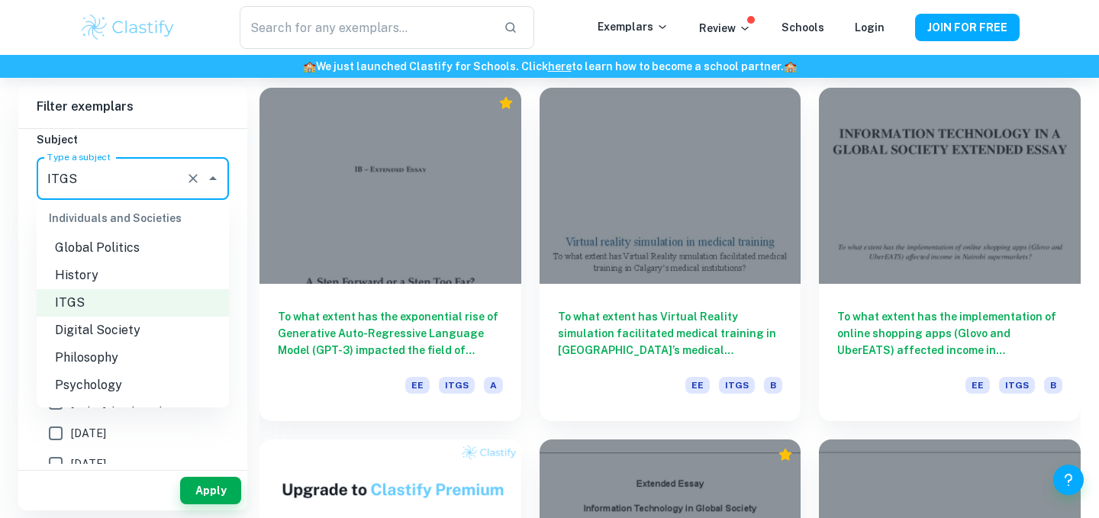
scroll to position [1468, 0]
click at [153, 333] on li "Digital Society" at bounding box center [133, 326] width 192 height 27
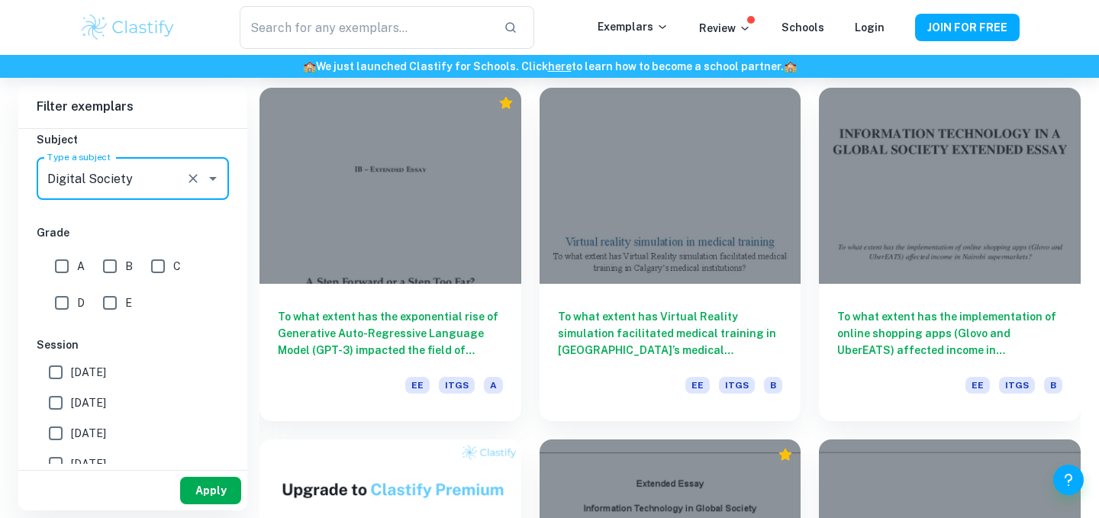
click at [198, 492] on button "Apply" at bounding box center [210, 490] width 61 height 27
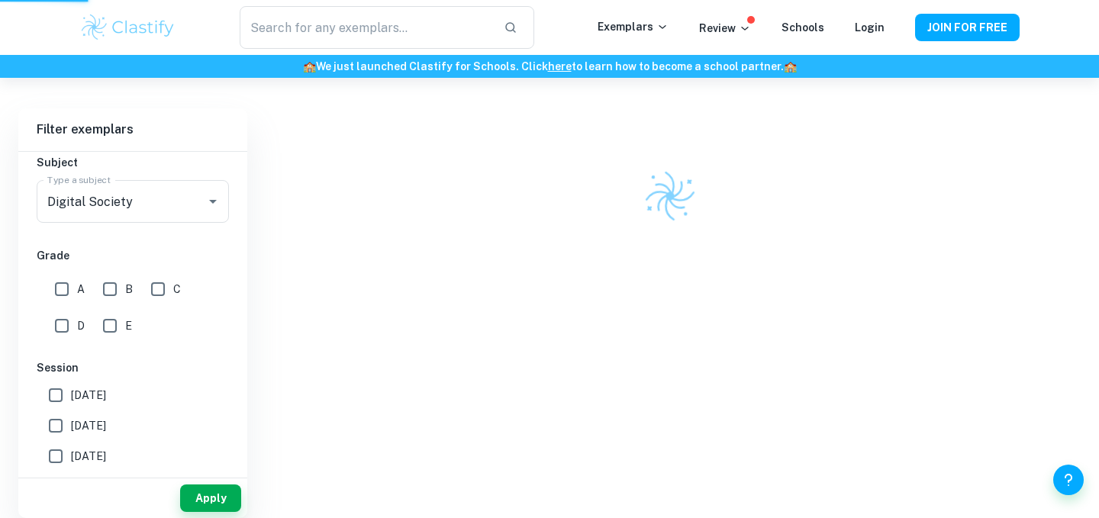
scroll to position [78, 0]
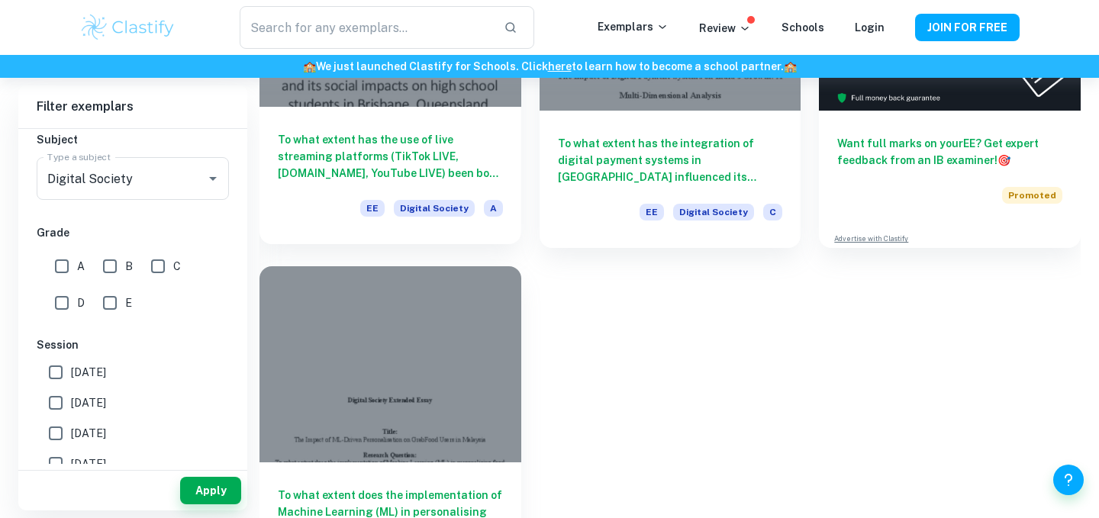
scroll to position [361, 0]
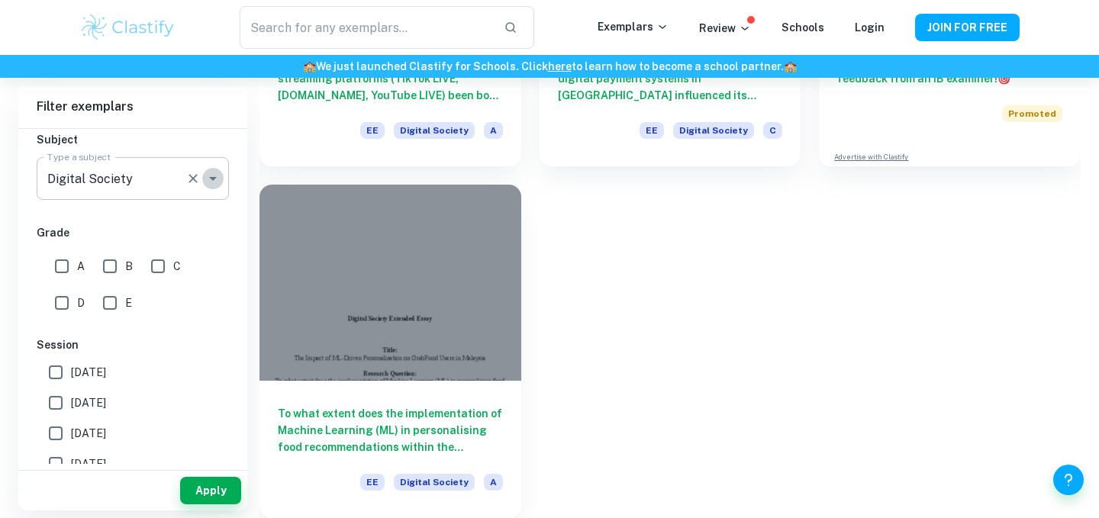
click at [219, 173] on icon "Open" at bounding box center [213, 178] width 18 height 18
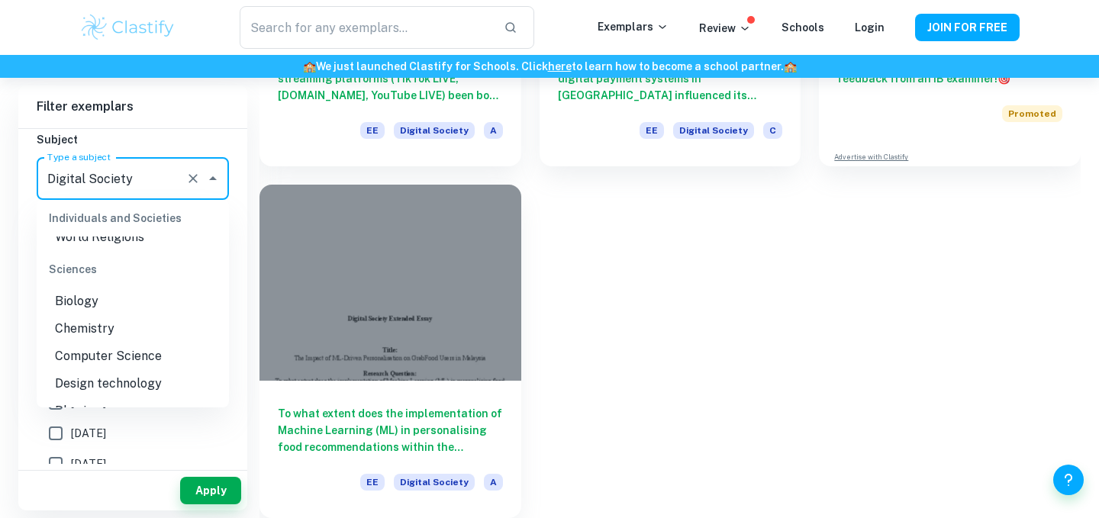
scroll to position [1694, 0]
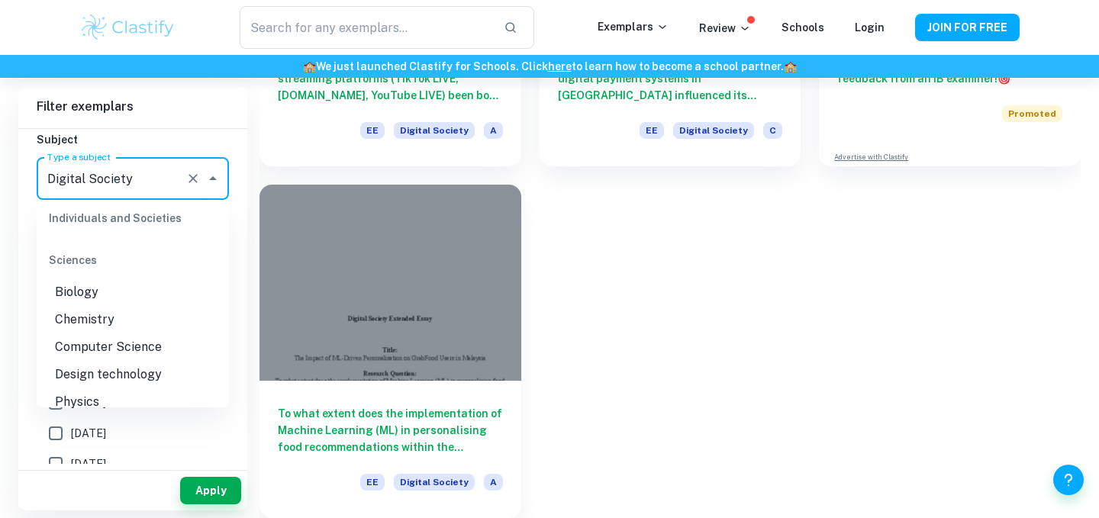
click at [133, 317] on li "Chemistry" at bounding box center [133, 319] width 192 height 27
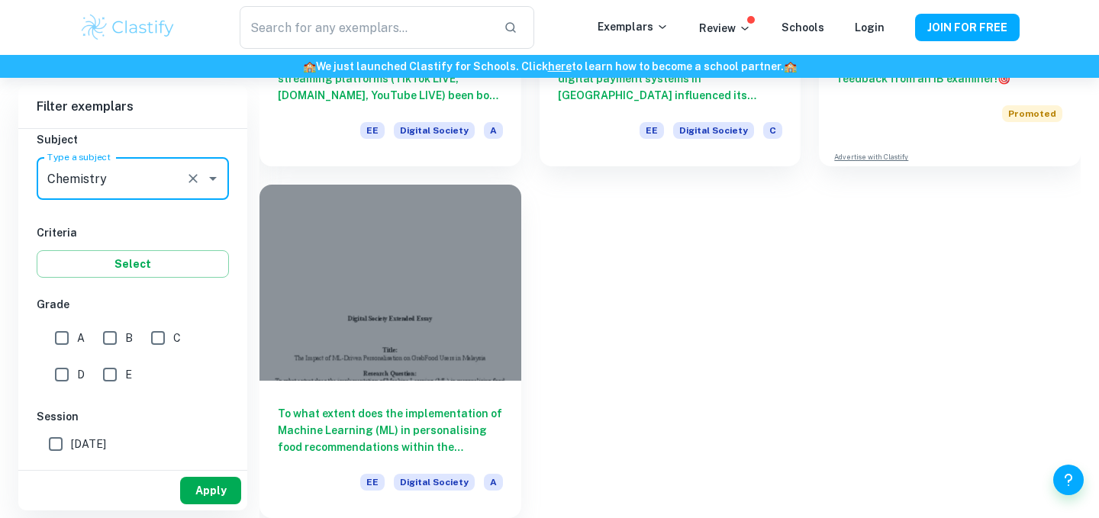
click at [201, 484] on button "Apply" at bounding box center [210, 490] width 61 height 27
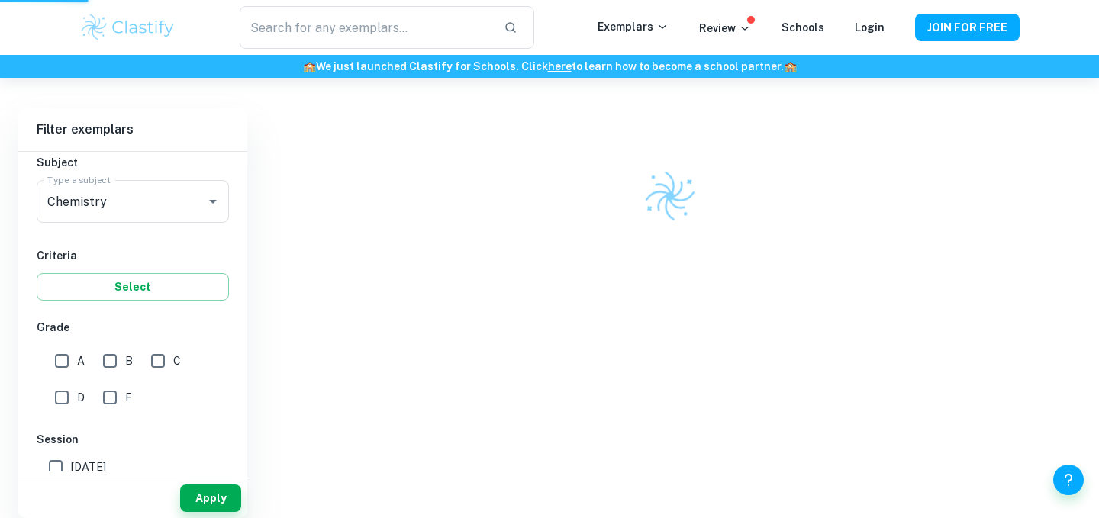
scroll to position [78, 0]
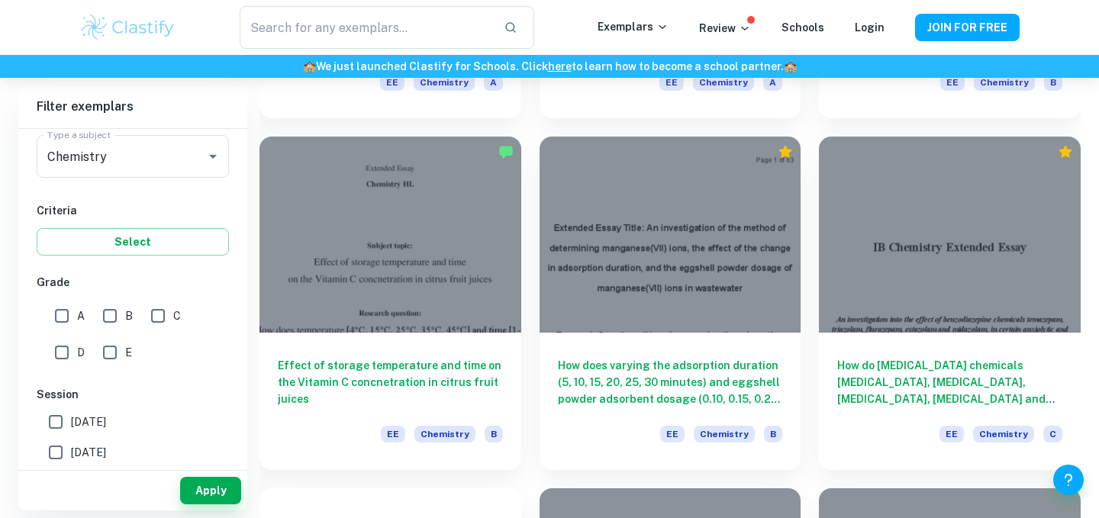
scroll to position [1819, 0]
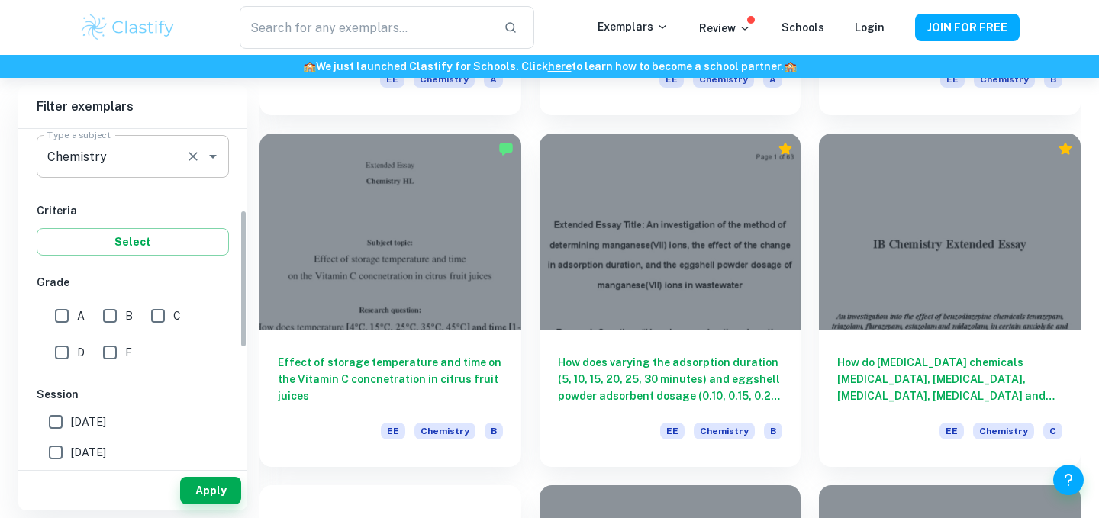
click at [214, 156] on icon "Open" at bounding box center [213, 157] width 8 height 4
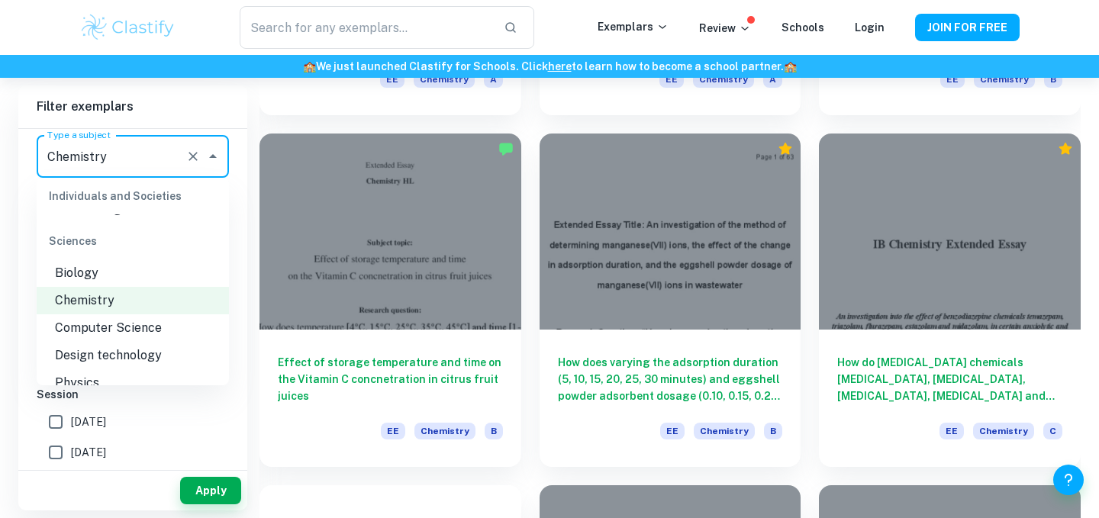
scroll to position [1693, 0]
click at [167, 288] on li "Chemistry" at bounding box center [133, 298] width 192 height 27
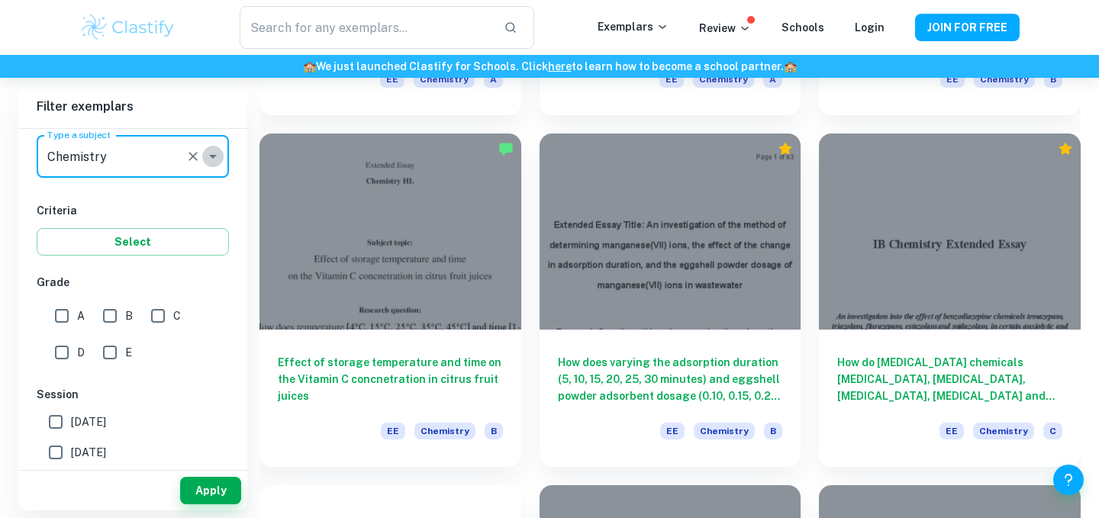
click at [212, 165] on icon "Open" at bounding box center [213, 156] width 18 height 18
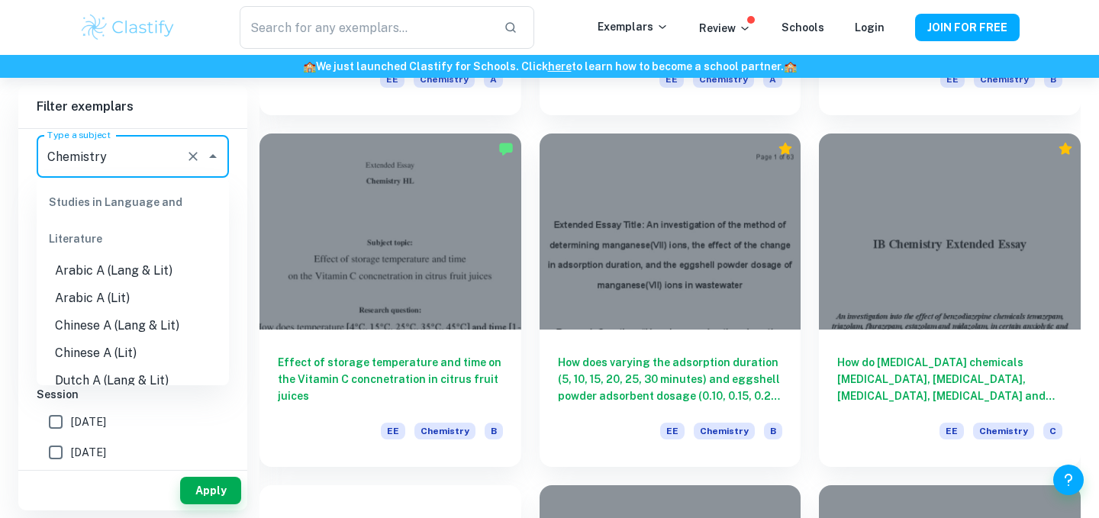
scroll to position [1620, 0]
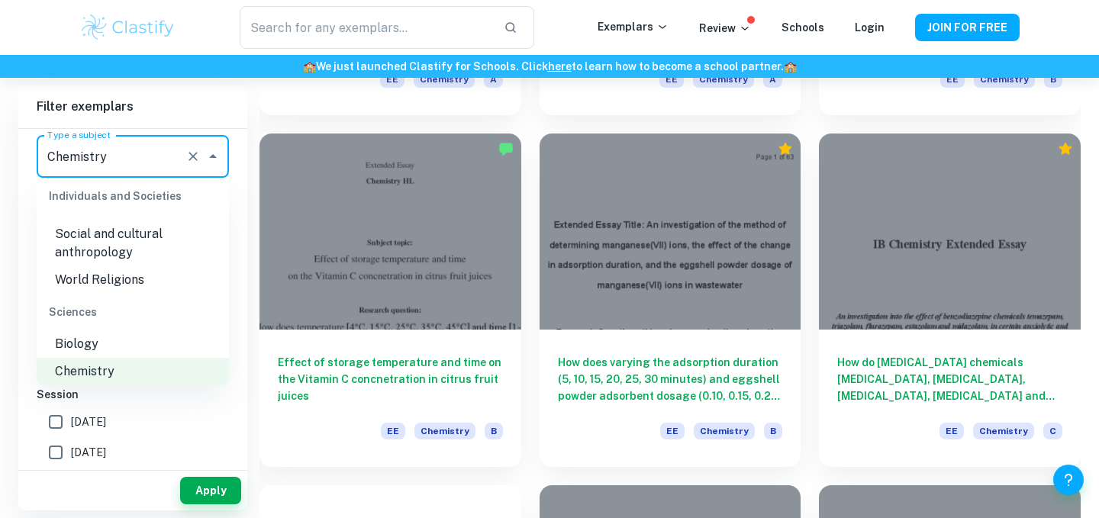
click at [117, 346] on li "Biology" at bounding box center [133, 343] width 192 height 27
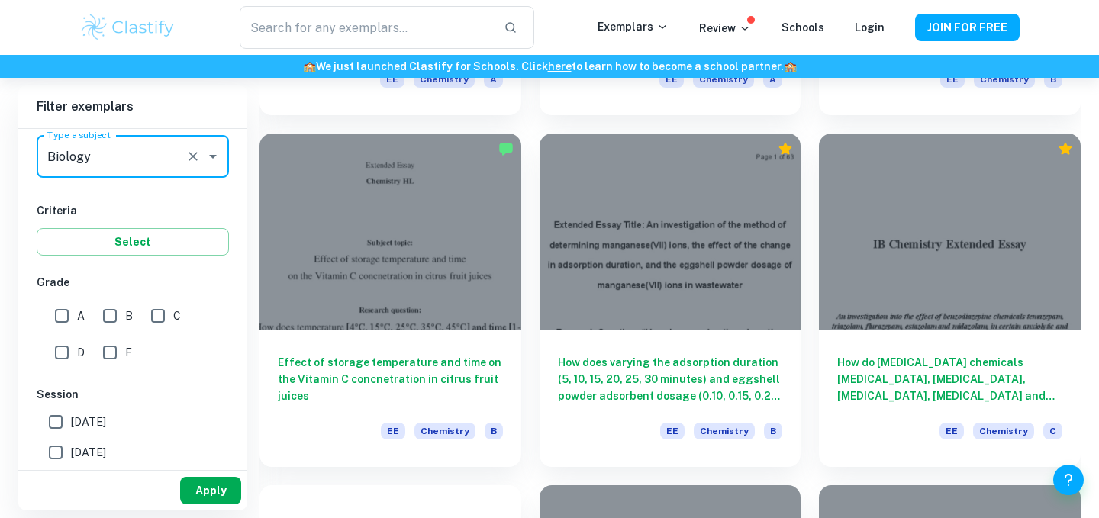
click at [198, 485] on button "Apply" at bounding box center [210, 490] width 61 height 27
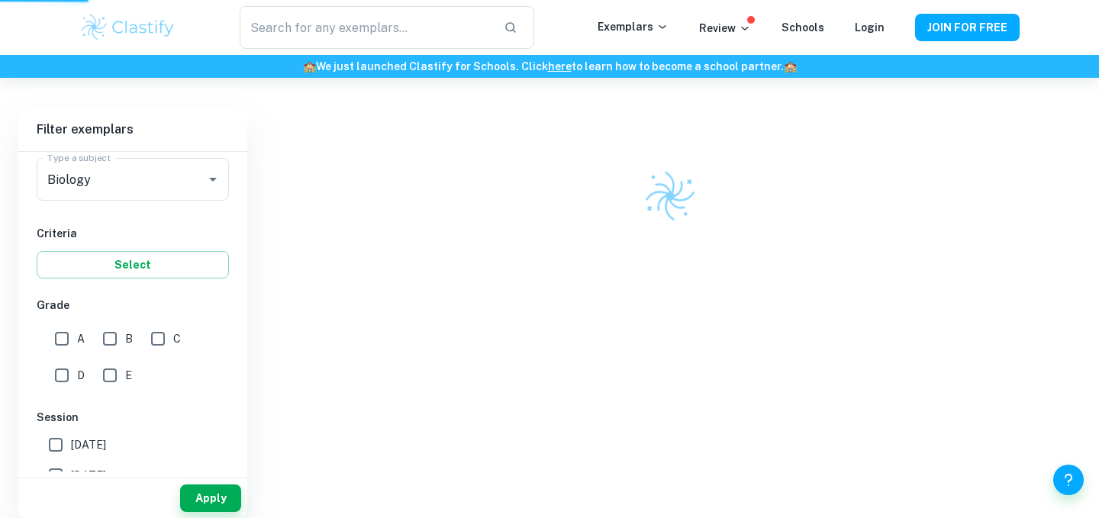
scroll to position [78, 0]
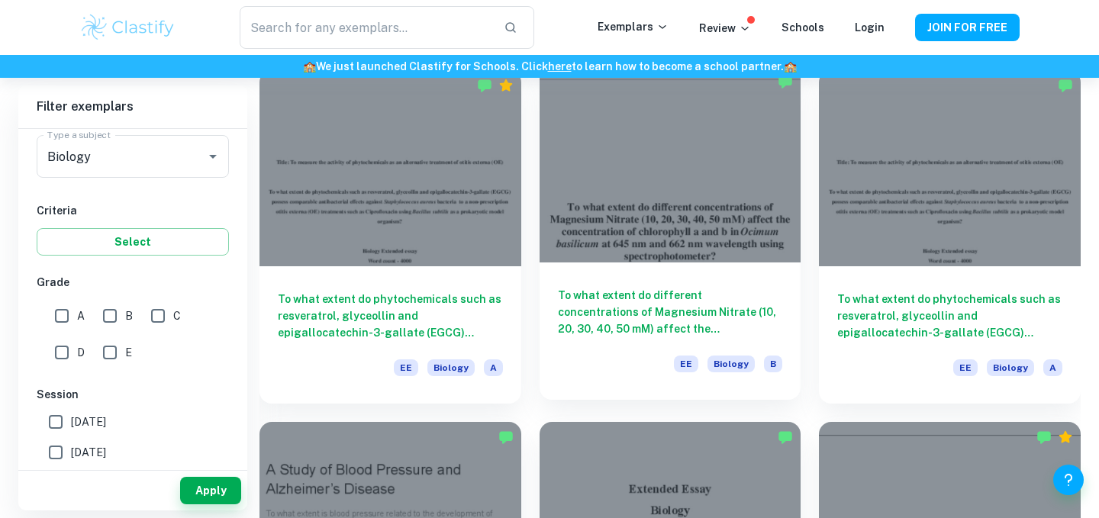
scroll to position [1181, 0]
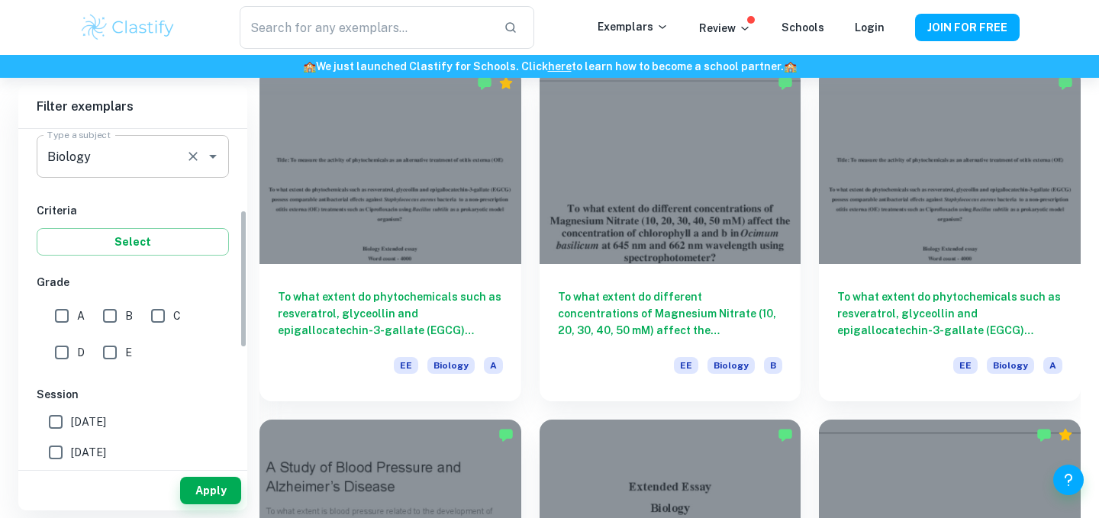
click at [213, 155] on icon "Open" at bounding box center [213, 157] width 8 height 4
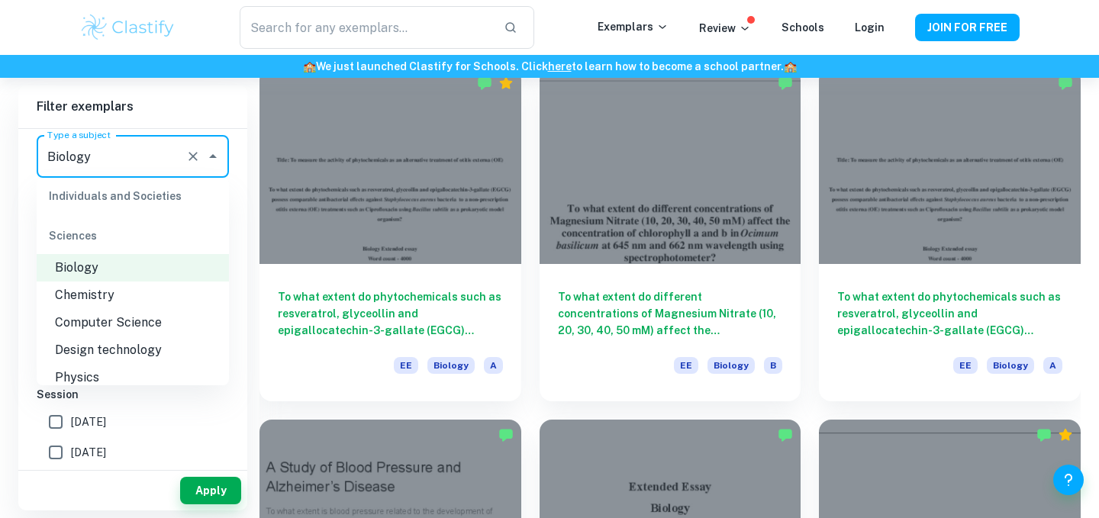
scroll to position [1736, 0]
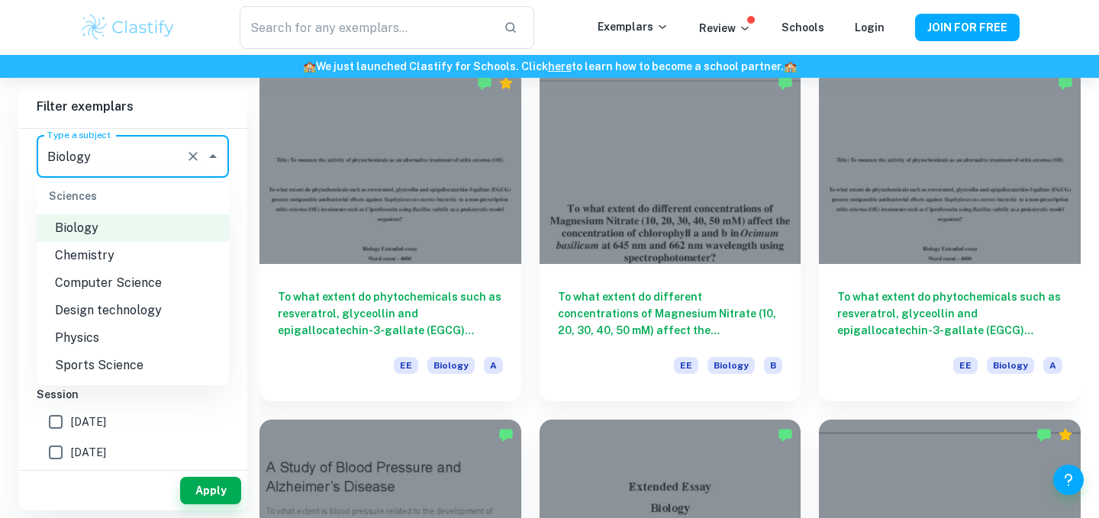
click at [150, 283] on li "Computer Science" at bounding box center [133, 282] width 192 height 27
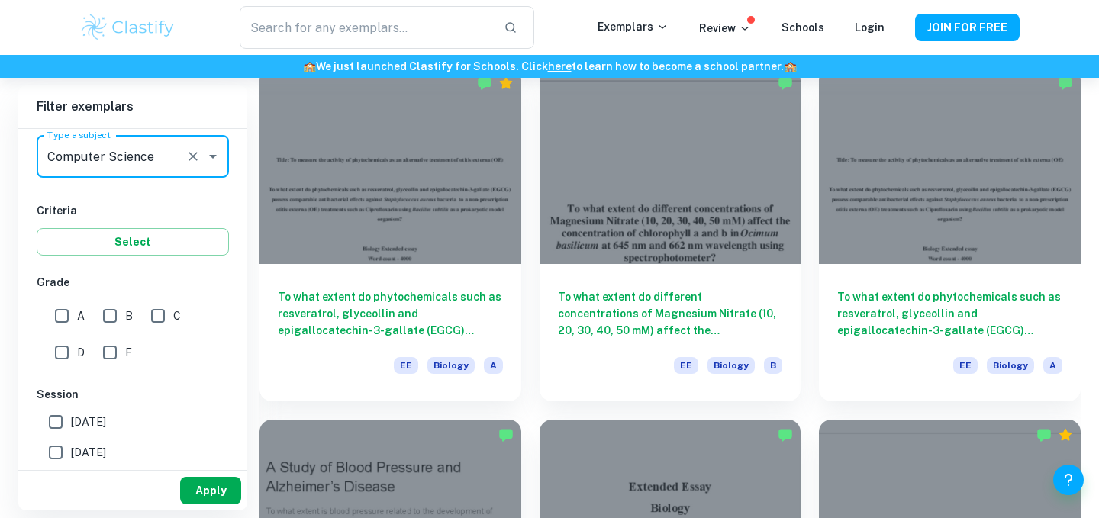
click at [190, 486] on button "Apply" at bounding box center [210, 490] width 61 height 27
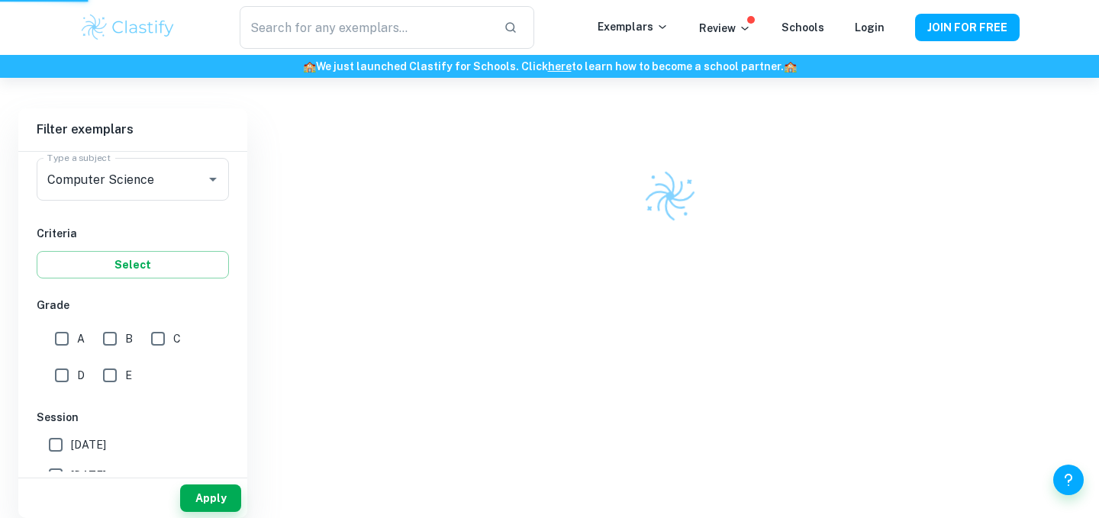
scroll to position [78, 0]
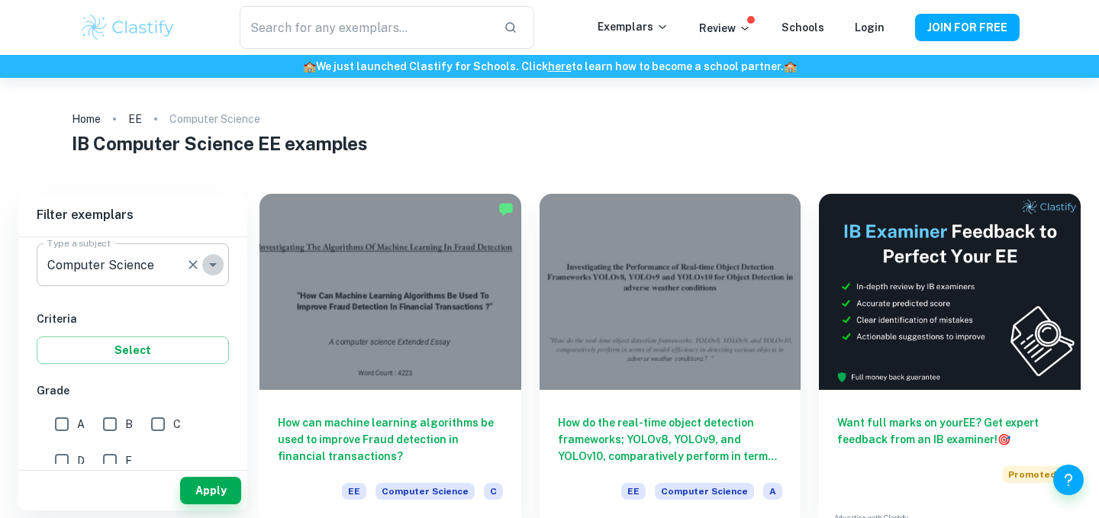
click at [216, 265] on icon "Open" at bounding box center [213, 265] width 18 height 18
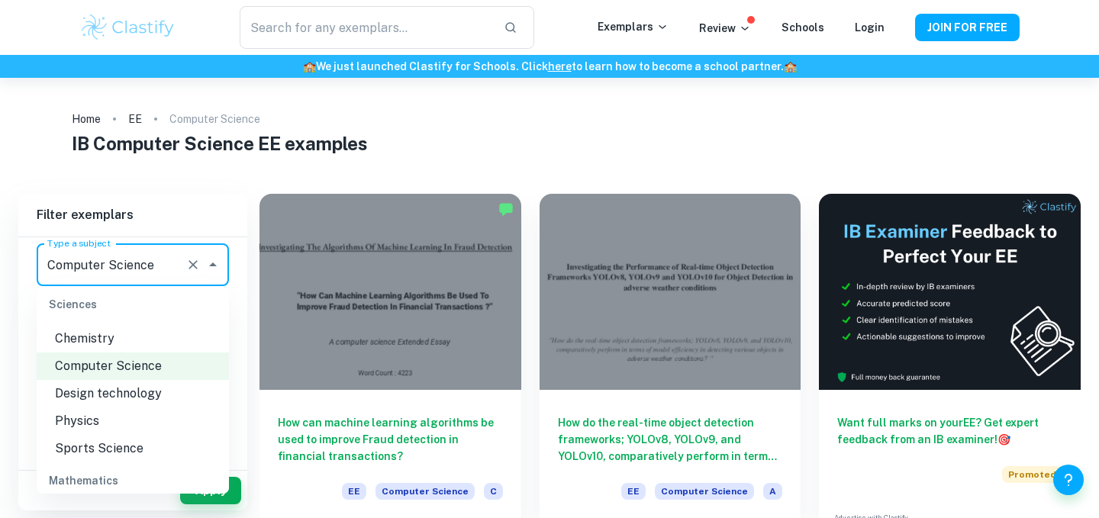
scroll to position [1794, 0]
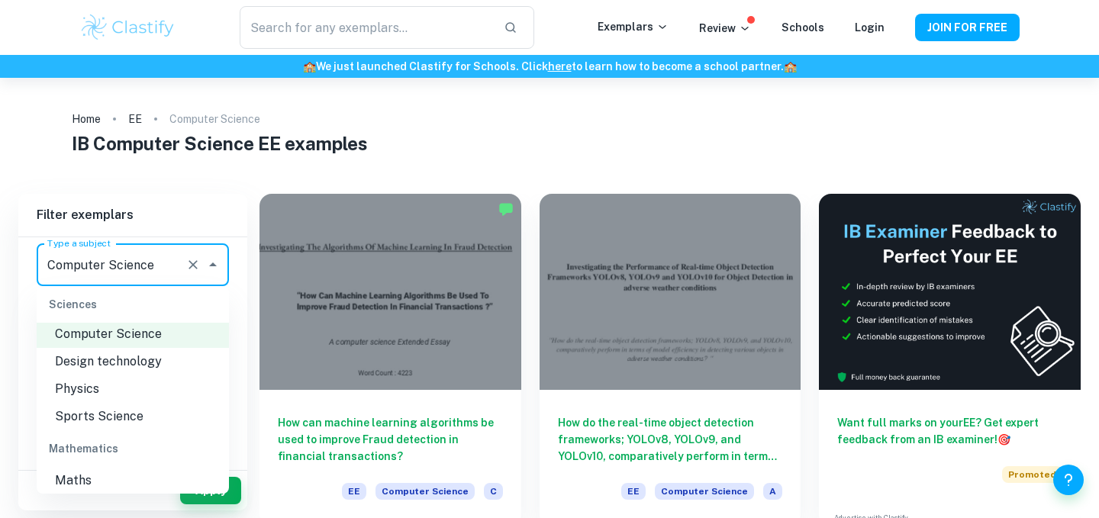
click at [137, 391] on li "Physics" at bounding box center [133, 388] width 192 height 27
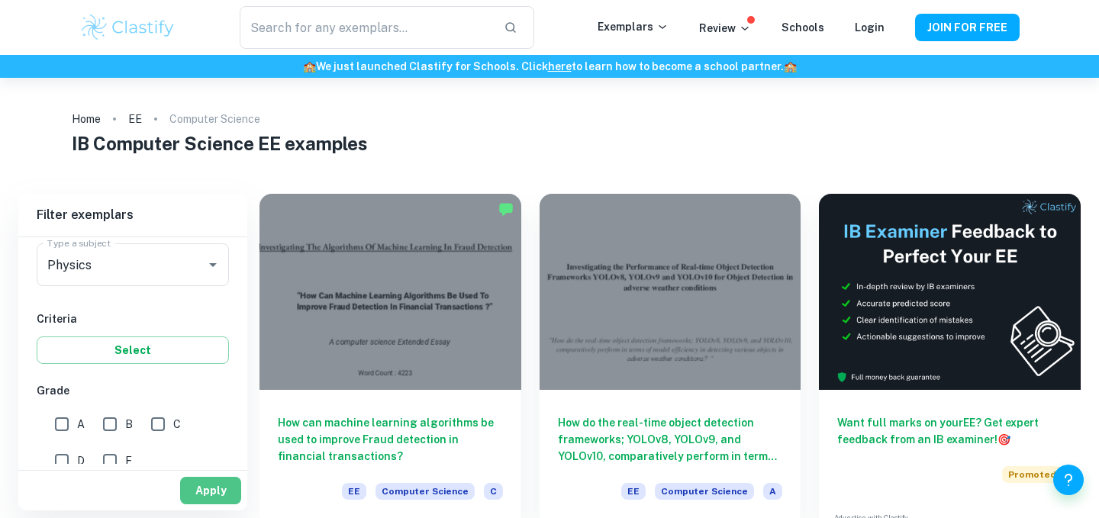
click at [192, 482] on button "Apply" at bounding box center [210, 490] width 61 height 27
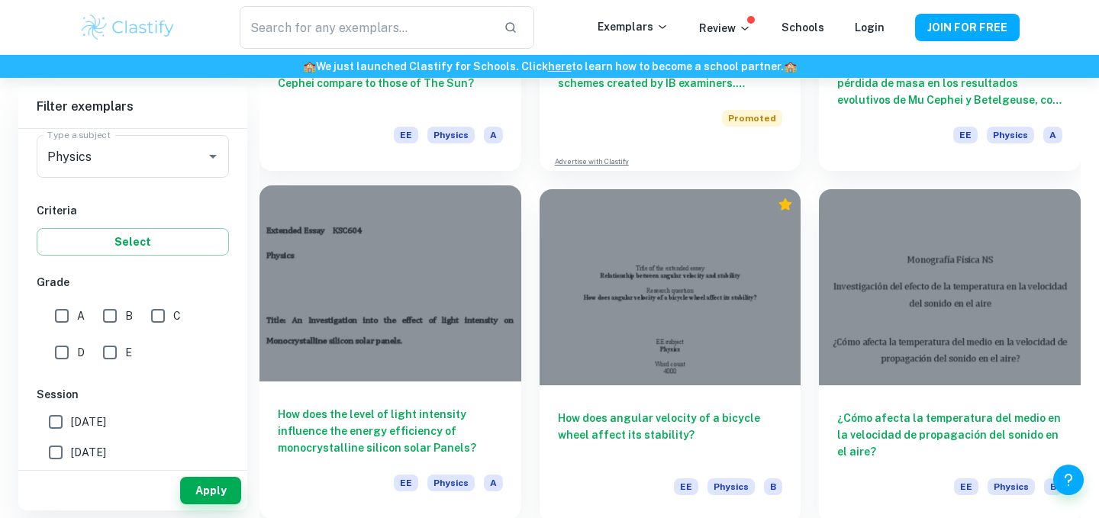
scroll to position [2821, 0]
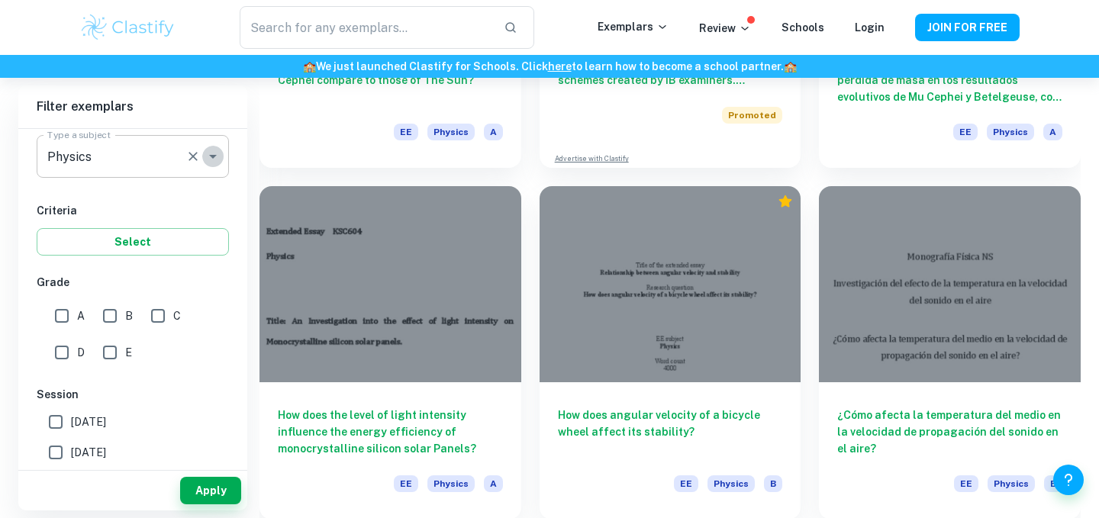
click at [212, 159] on icon "Open" at bounding box center [213, 156] width 18 height 18
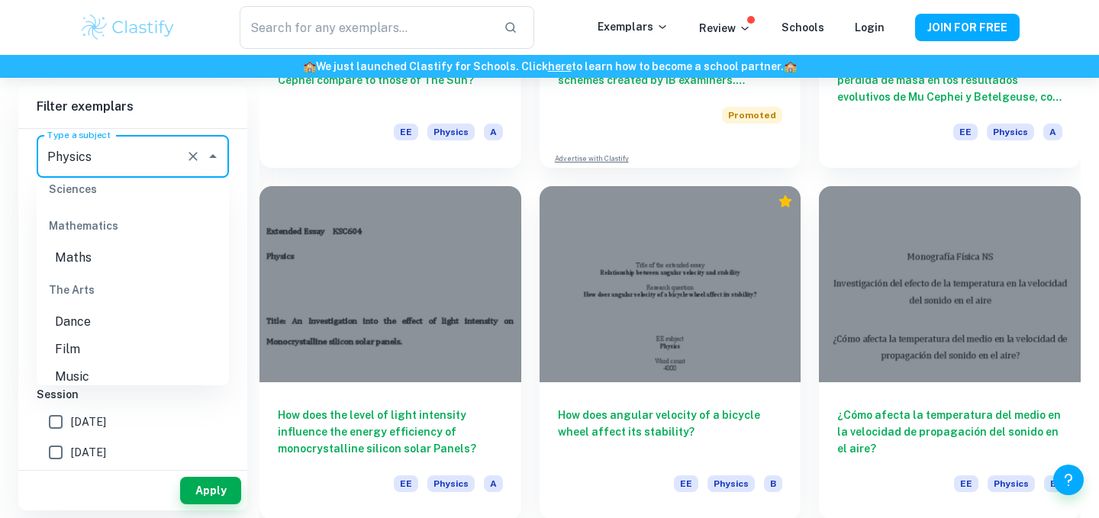
scroll to position [1913, 0]
click at [156, 247] on li "Maths" at bounding box center [133, 253] width 192 height 27
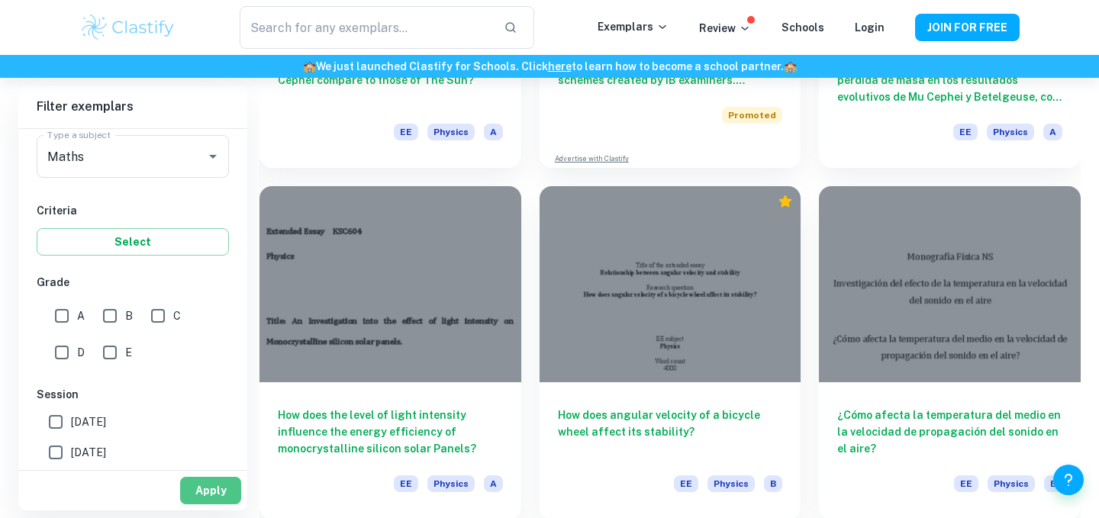
click at [188, 489] on button "Apply" at bounding box center [210, 490] width 61 height 27
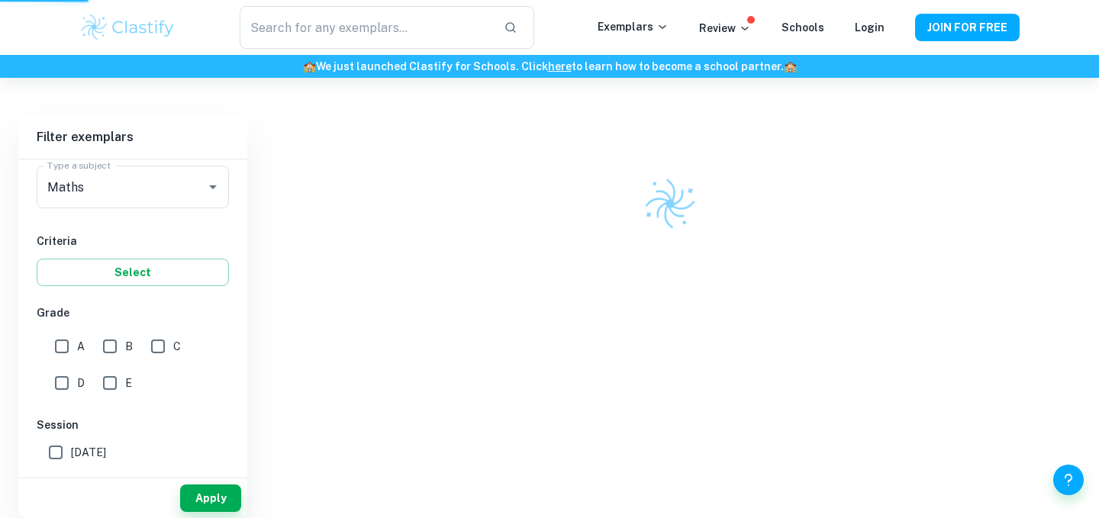
scroll to position [78, 0]
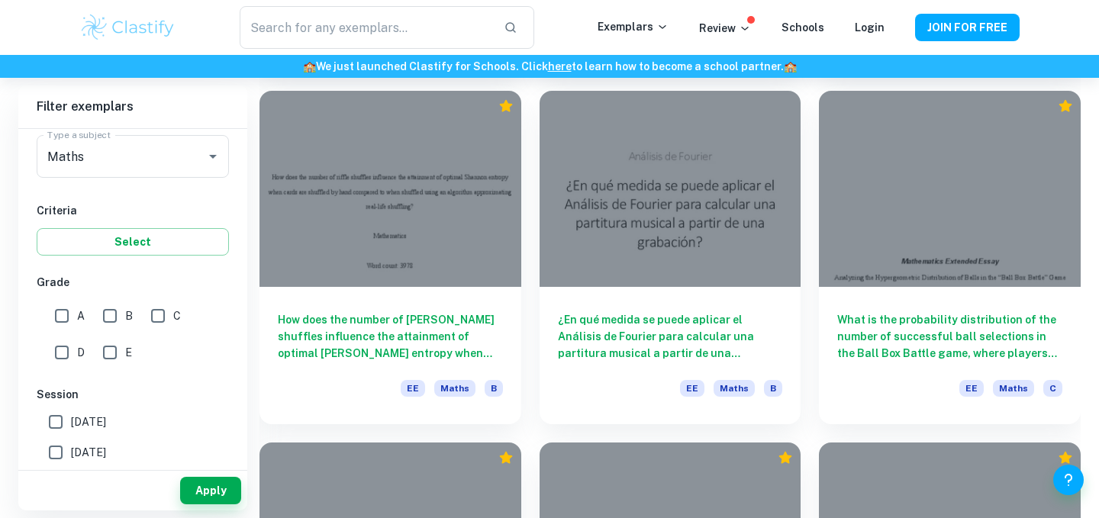
scroll to position [1305, 0]
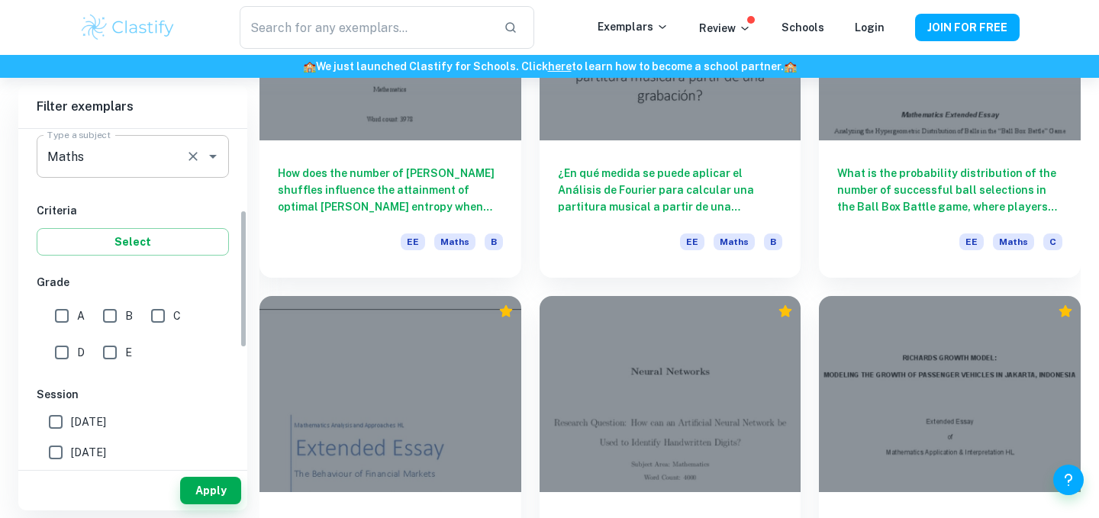
click at [210, 140] on div "Maths Type a subject" at bounding box center [133, 156] width 192 height 43
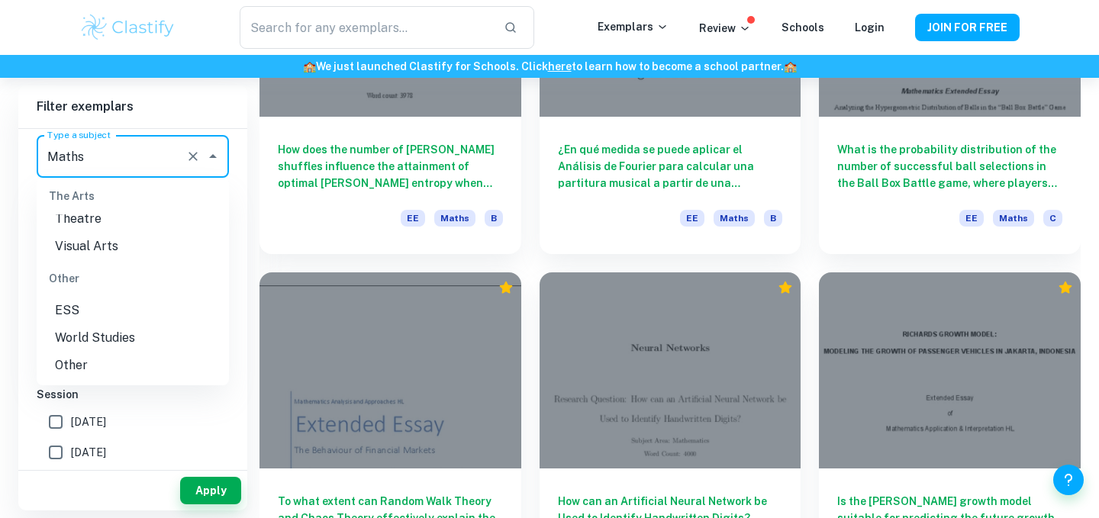
scroll to position [1329, 0]
click at [94, 364] on li "Other" at bounding box center [133, 365] width 192 height 27
type input "Other"
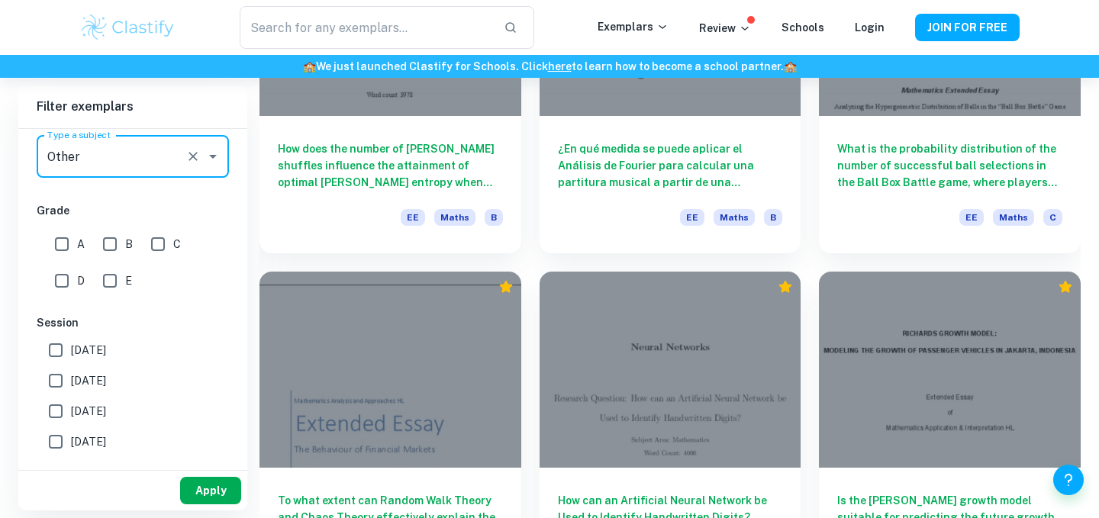
click at [202, 482] on button "Apply" at bounding box center [210, 490] width 61 height 27
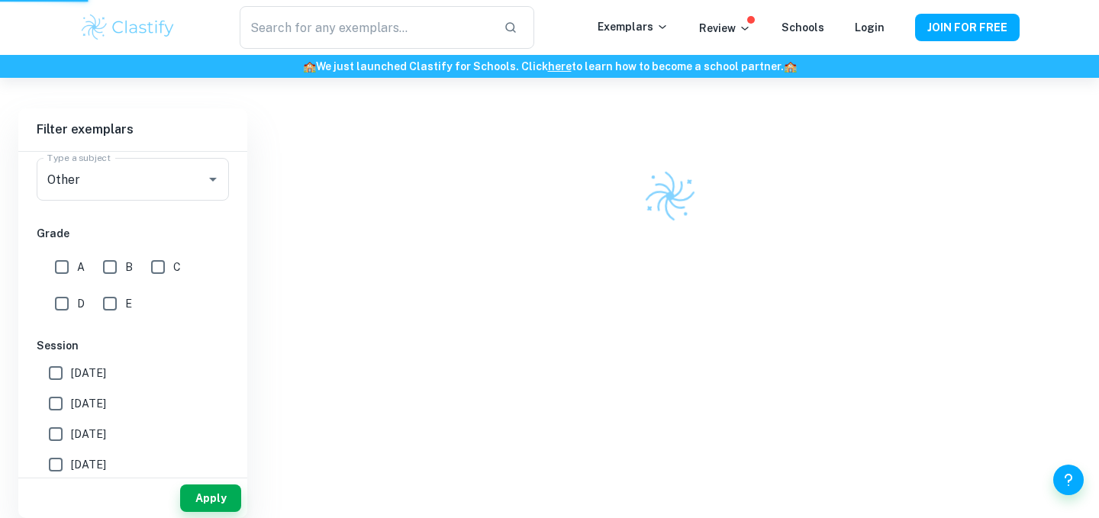
scroll to position [78, 0]
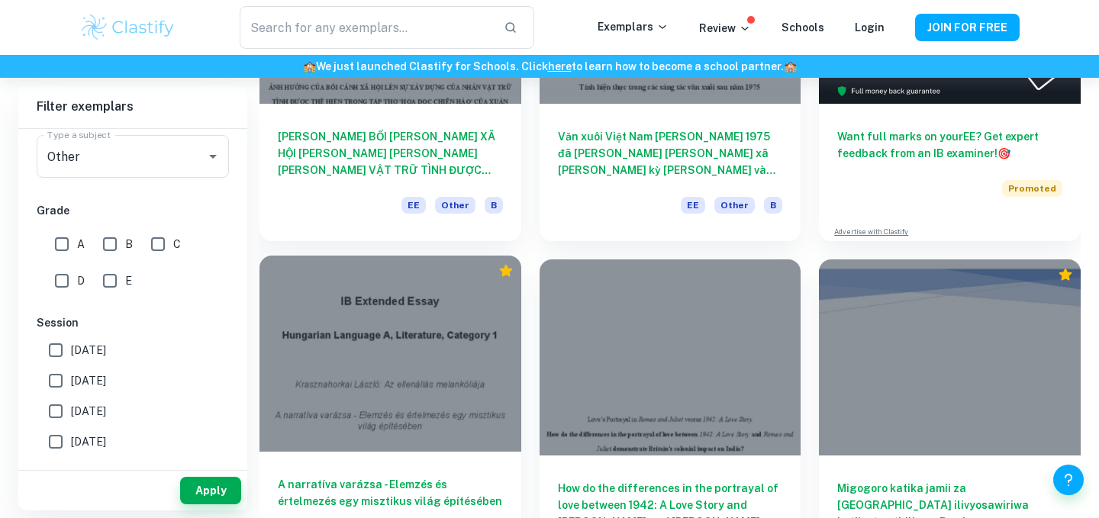
scroll to position [163, 0]
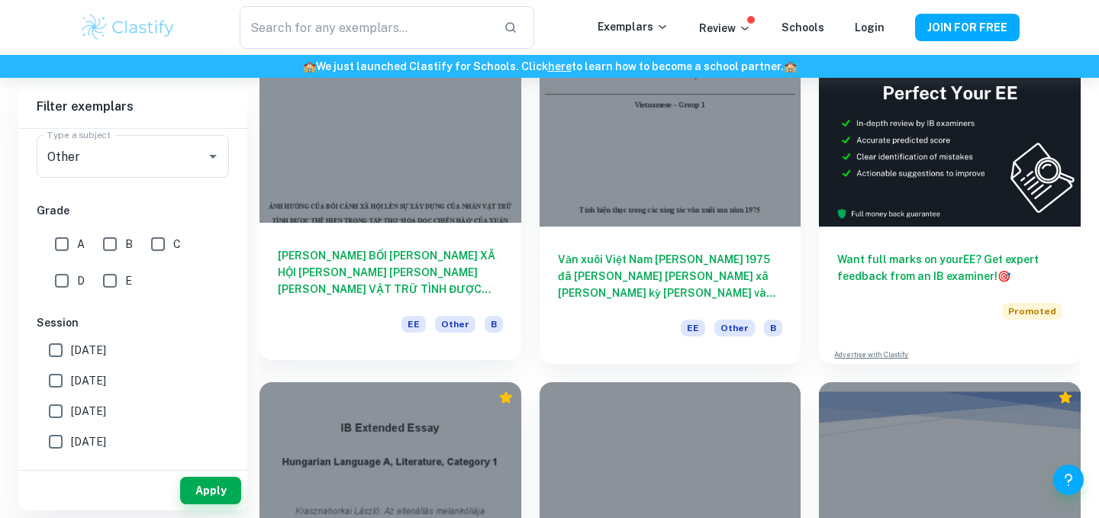
click at [350, 271] on h6 "[PERSON_NAME] BỐI [PERSON_NAME] XÃ HỘI [PERSON_NAME] [PERSON_NAME] [PERSON_NAME…" at bounding box center [390, 272] width 225 height 50
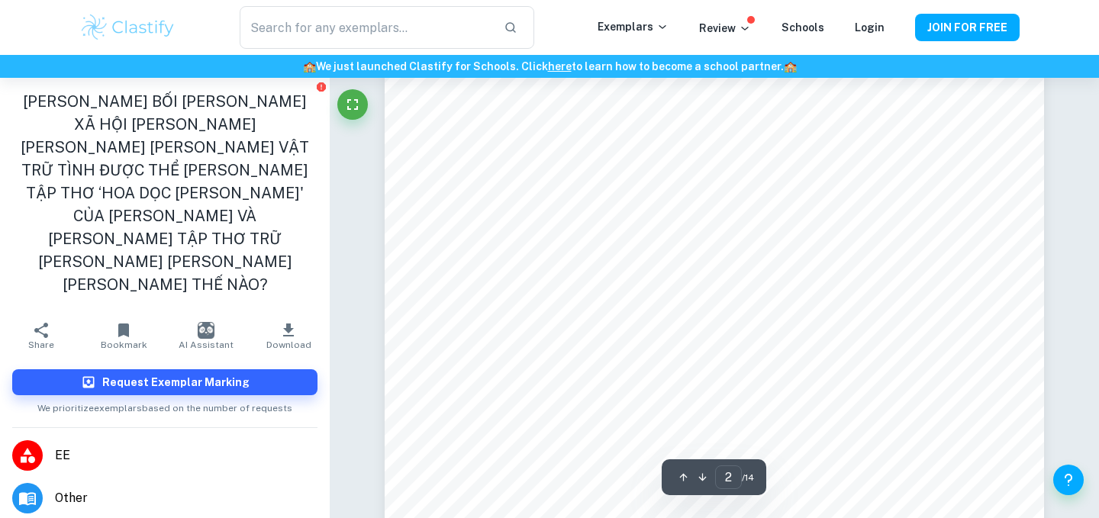
scroll to position [1144, 0]
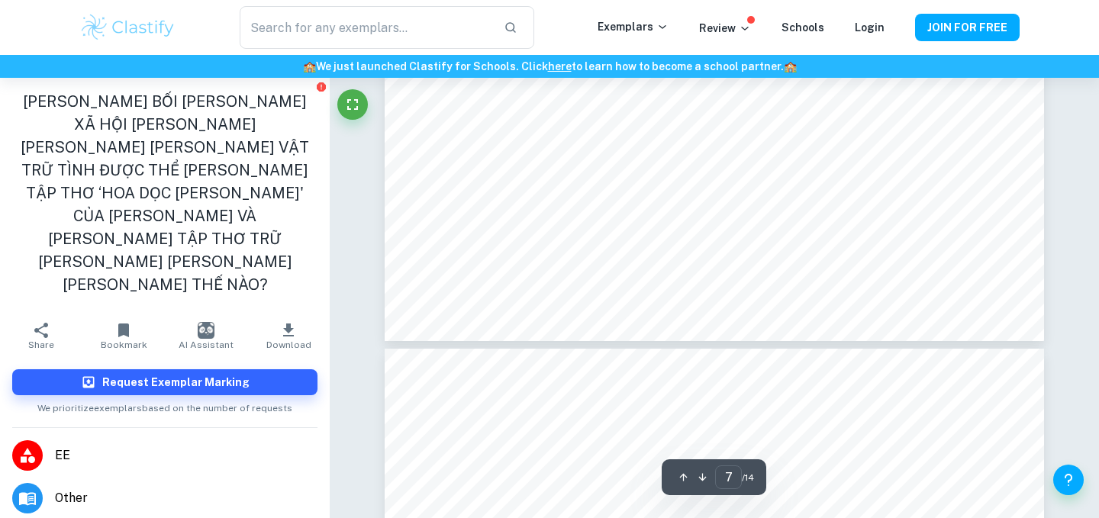
type input "6"
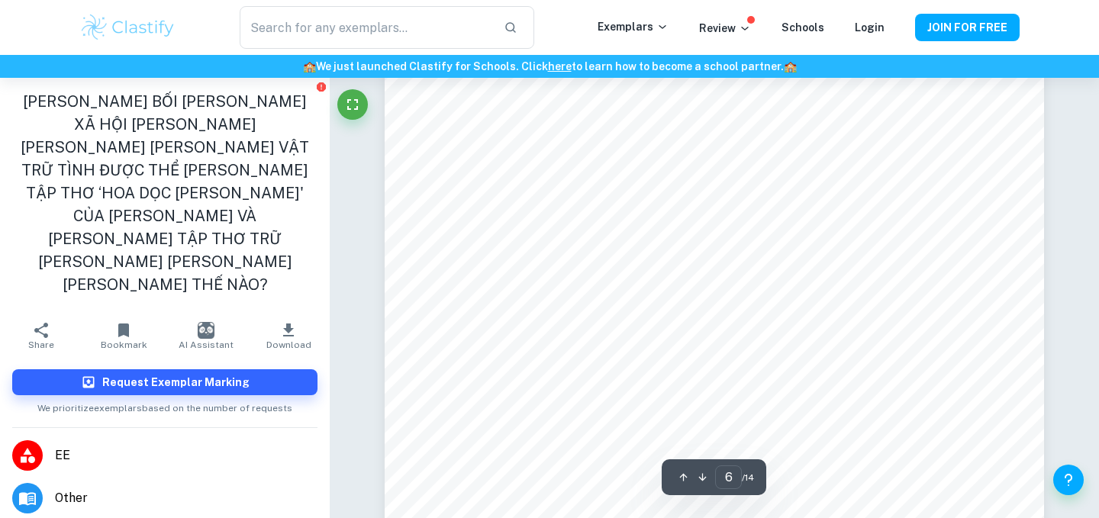
scroll to position [4837, 0]
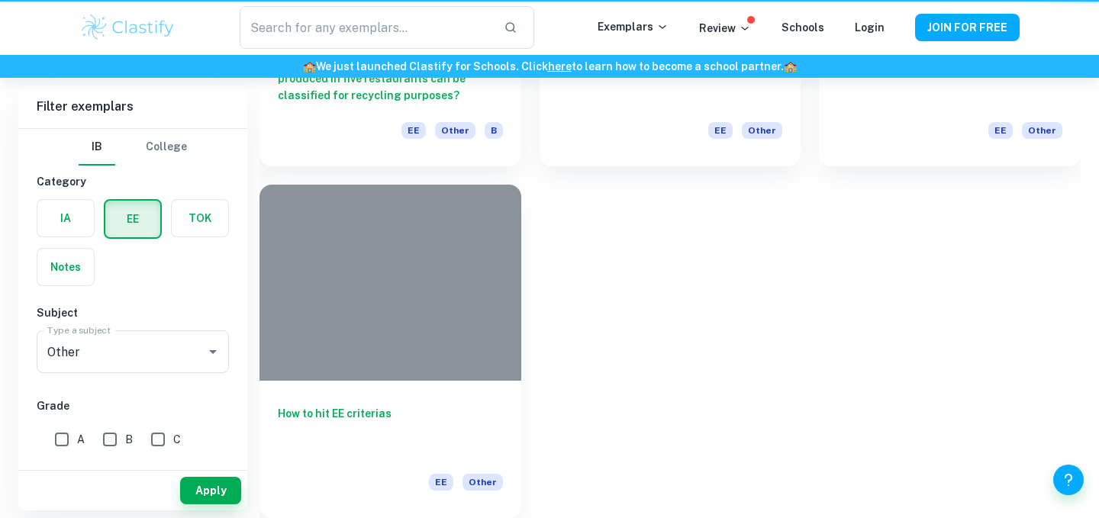
scroll to position [163, 0]
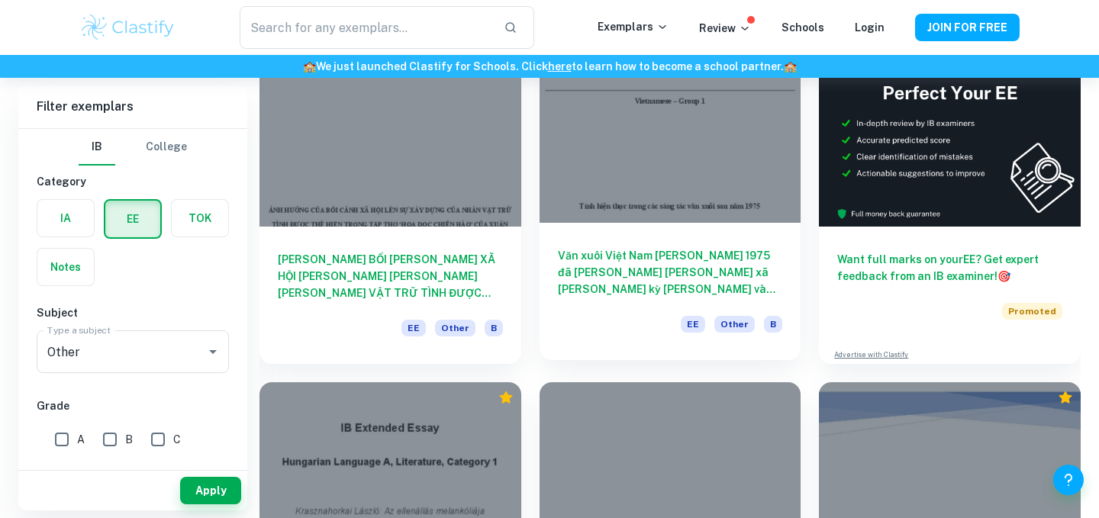
click at [566, 265] on h6 "Văn xuôi Việt Nam [PERSON_NAME] 1975 đã [PERSON_NAME] [PERSON_NAME] xã [PERSON_…" at bounding box center [670, 272] width 225 height 50
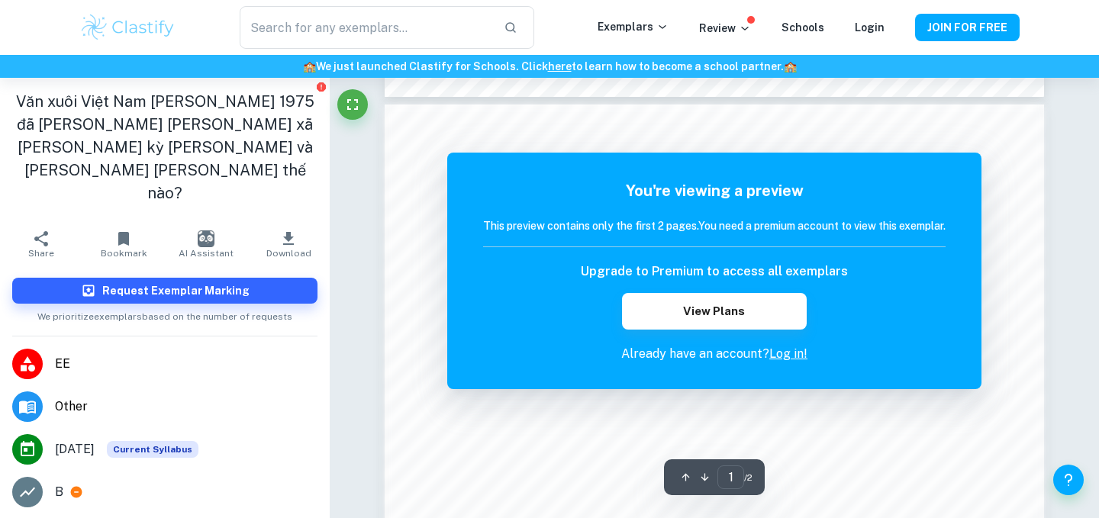
scroll to position [880, 0]
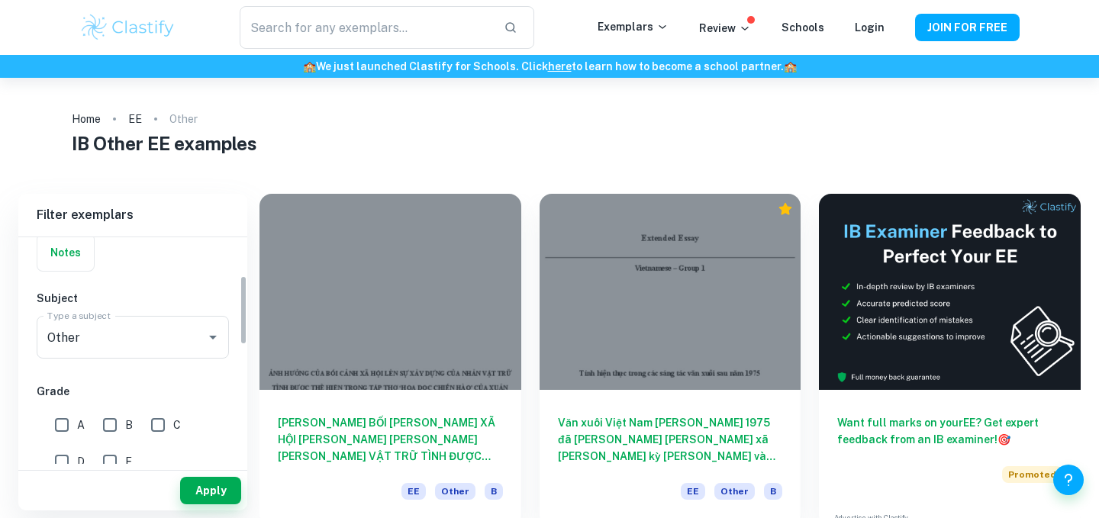
scroll to position [125, 0]
click at [144, 349] on div "Other Type a subject" at bounding box center [133, 335] width 192 height 43
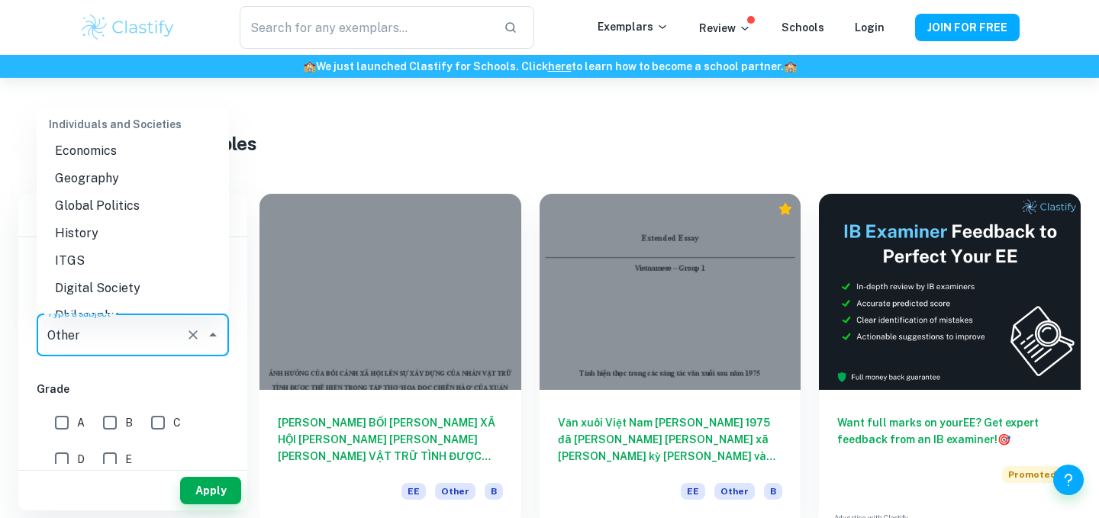
scroll to position [1417, 0]
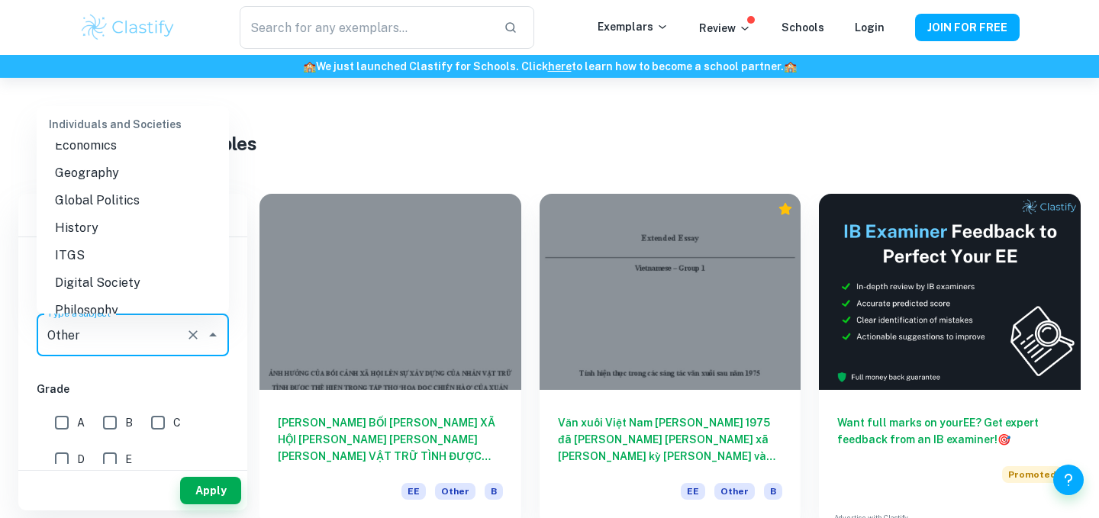
click at [117, 165] on li "Geography" at bounding box center [133, 172] width 192 height 27
type input "Geography"
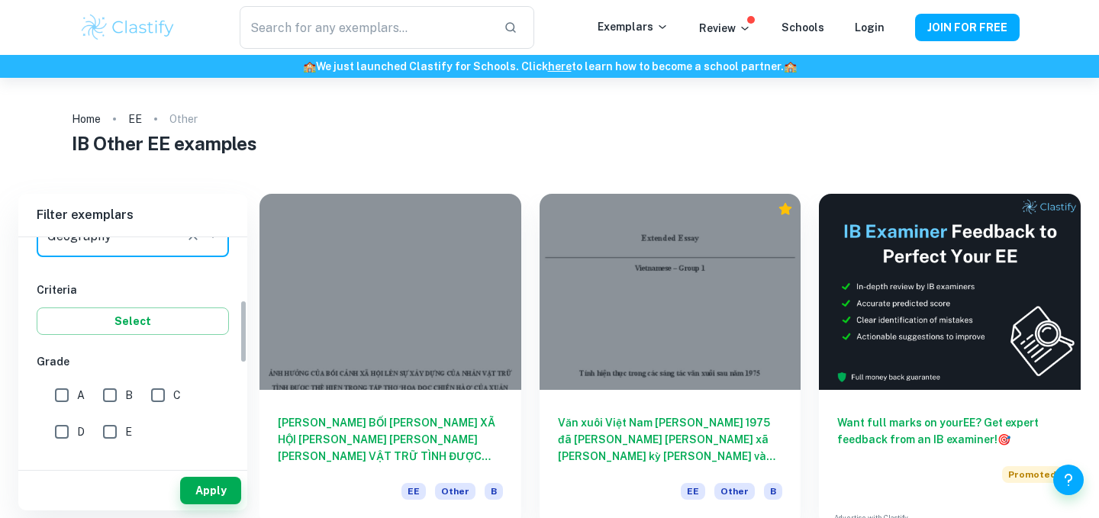
scroll to position [224, 0]
click at [202, 490] on button "Apply" at bounding box center [210, 490] width 61 height 27
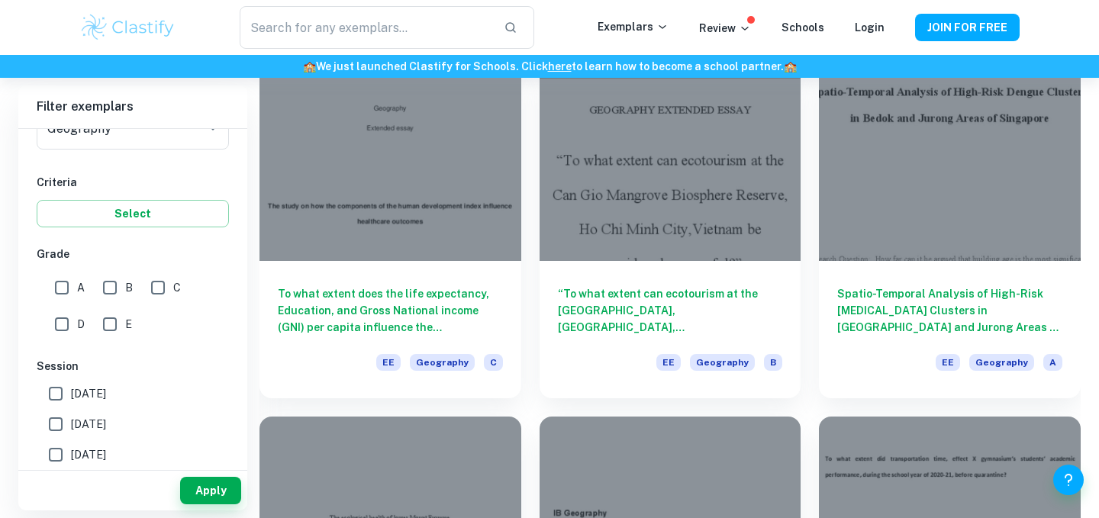
scroll to position [2939, 0]
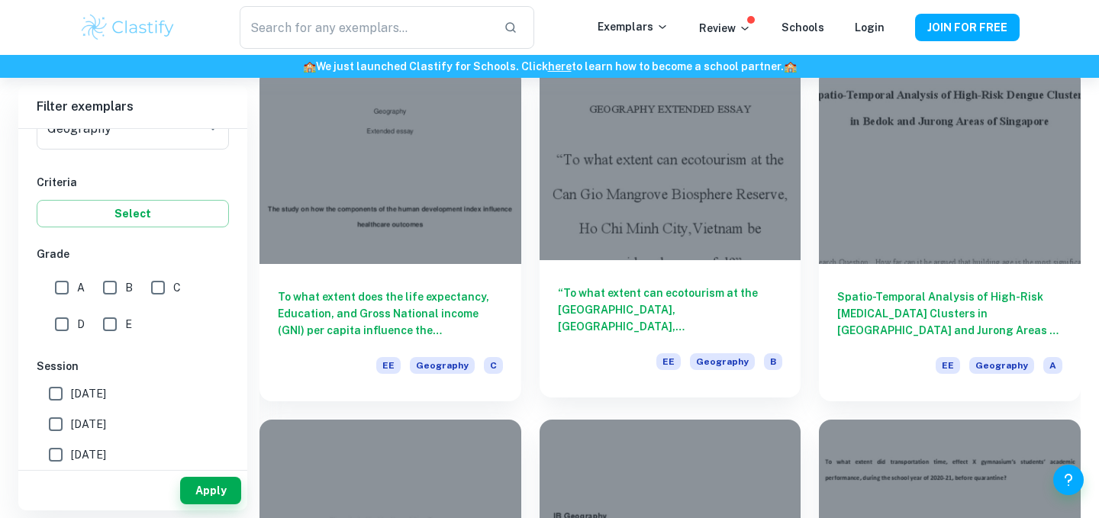
click at [580, 310] on h6 "“To what extent can ecotourism at the [GEOGRAPHIC_DATA], [GEOGRAPHIC_DATA],[GEO…" at bounding box center [670, 310] width 225 height 50
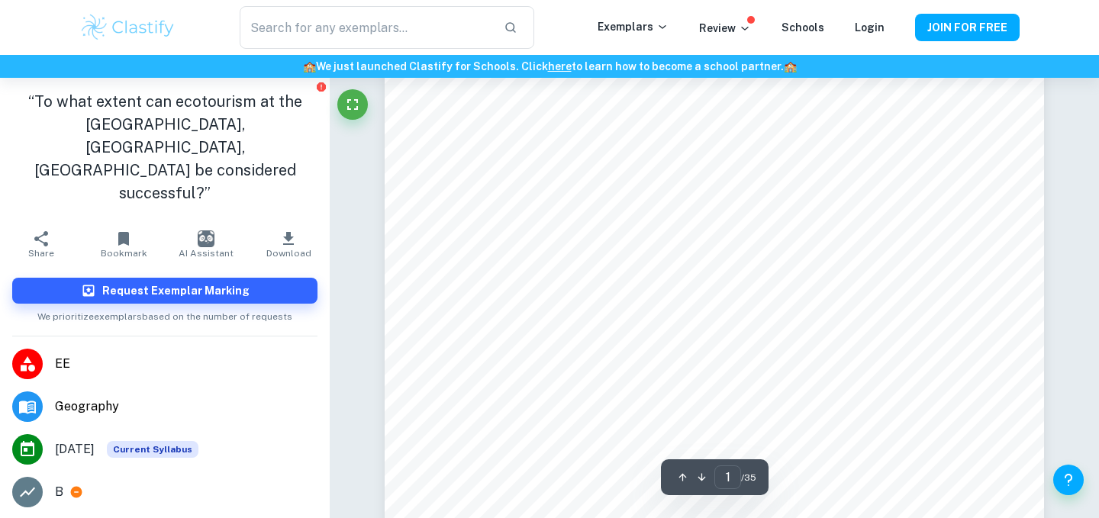
scroll to position [568, 0]
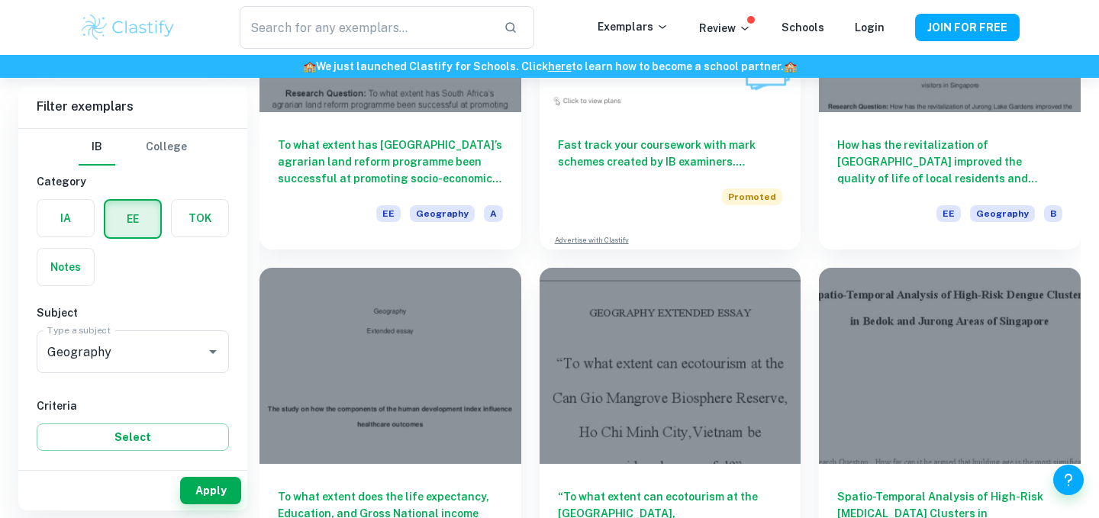
scroll to position [2346, 0]
